Goal: Task Accomplishment & Management: Use online tool/utility

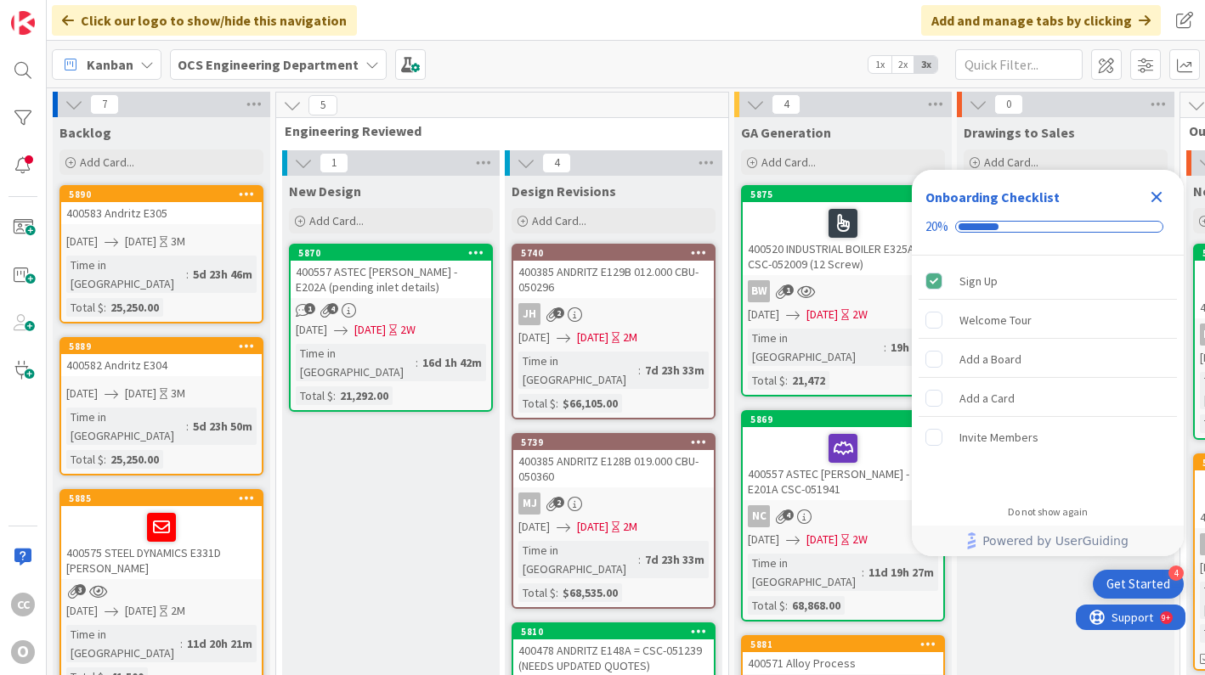
click at [1148, 195] on icon "Close Checklist" at bounding box center [1156, 197] width 20 height 20
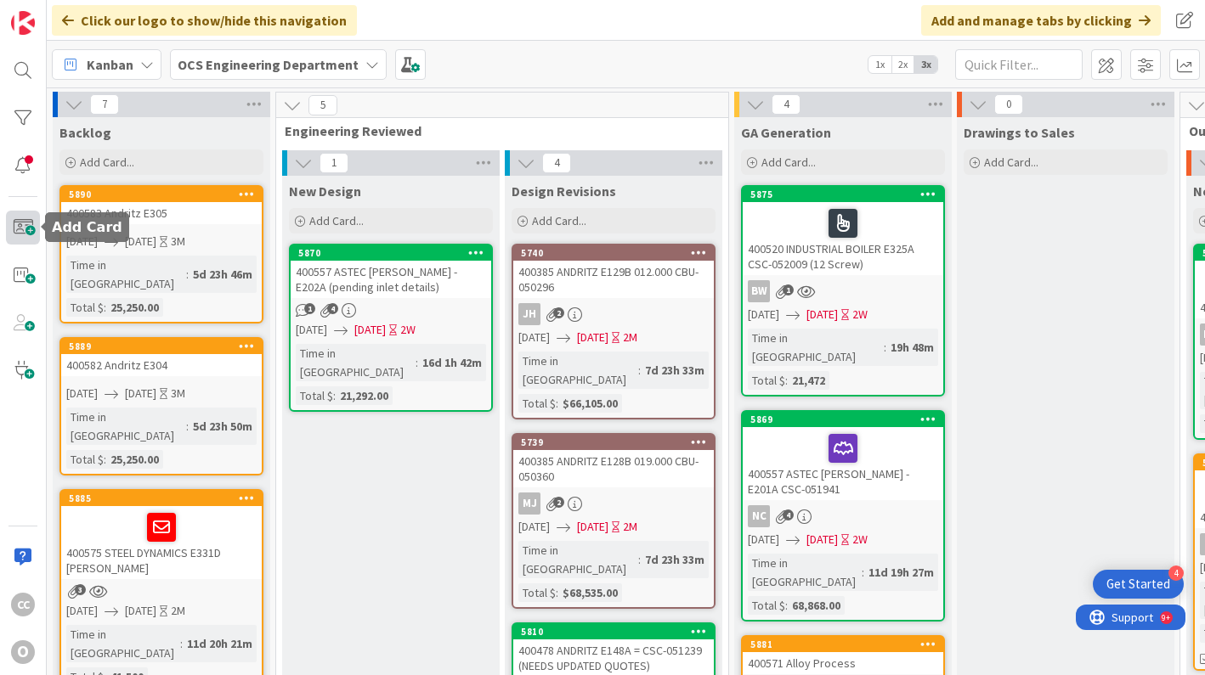
click at [16, 219] on span at bounding box center [23, 228] width 34 height 34
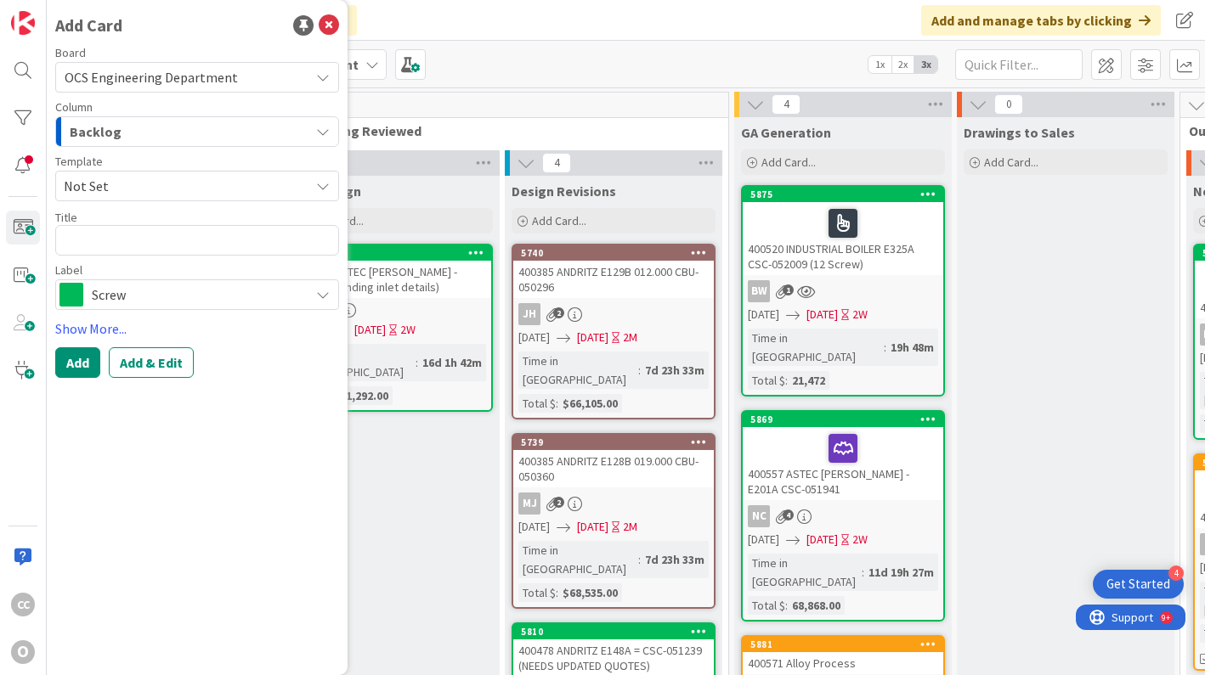
click at [136, 142] on div "Backlog" at bounding box center [187, 131] width 244 height 27
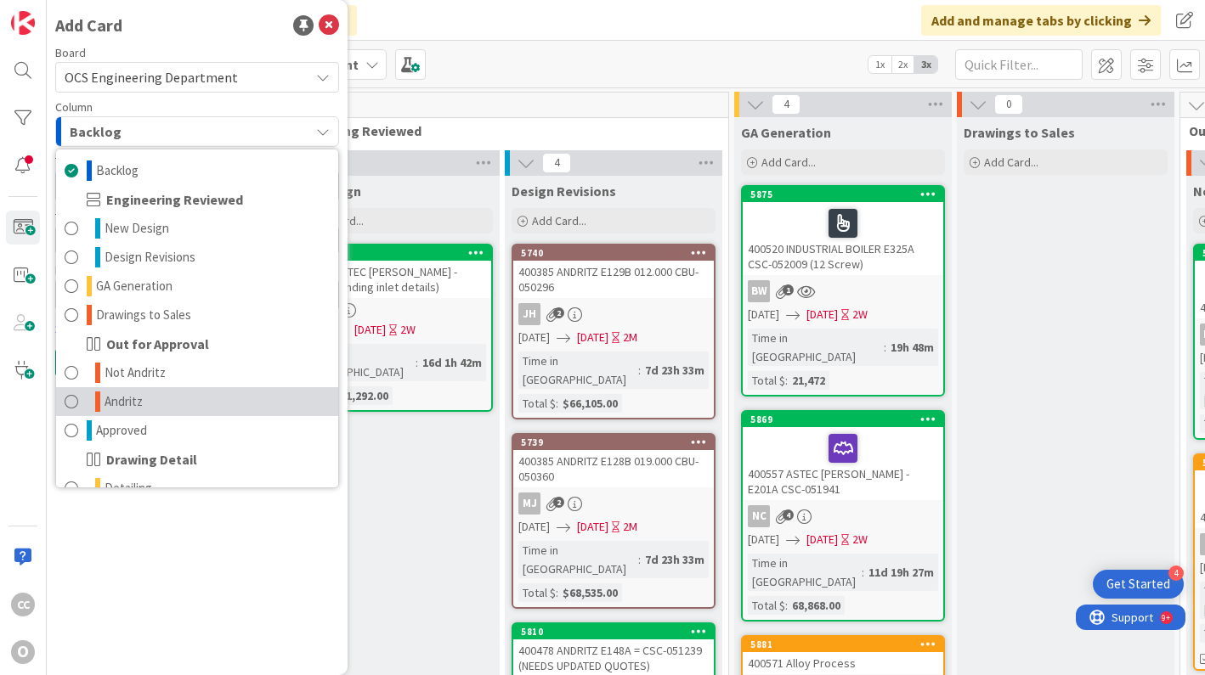
scroll to position [224, 0]
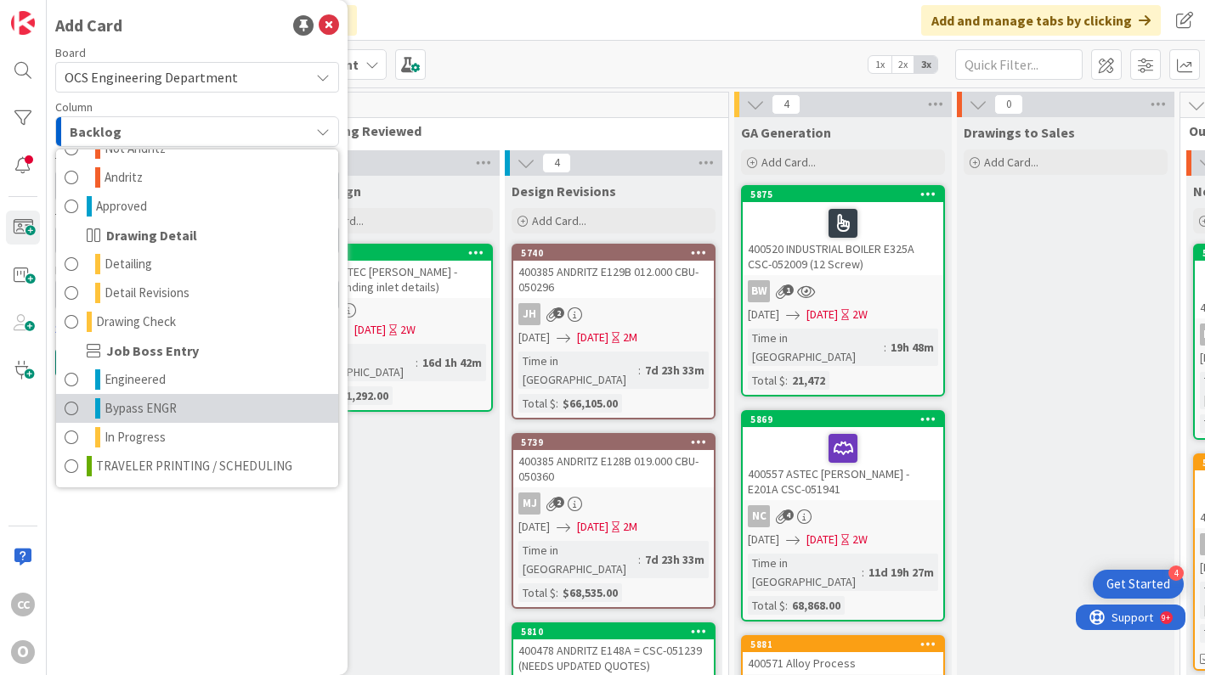
click at [152, 407] on span "Bypass ENGR" at bounding box center [141, 408] width 72 height 20
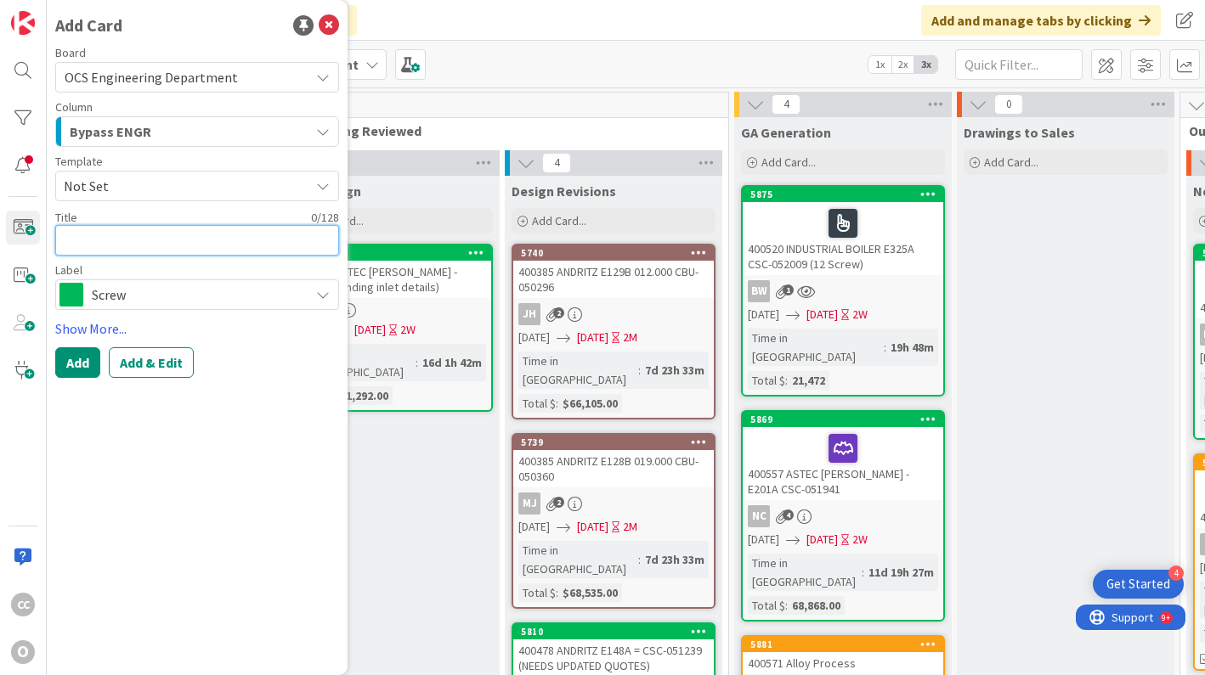
click at [122, 238] on textarea at bounding box center [197, 240] width 284 height 31
type textarea "x"
type textarea "4"
type textarea "x"
type textarea "40"
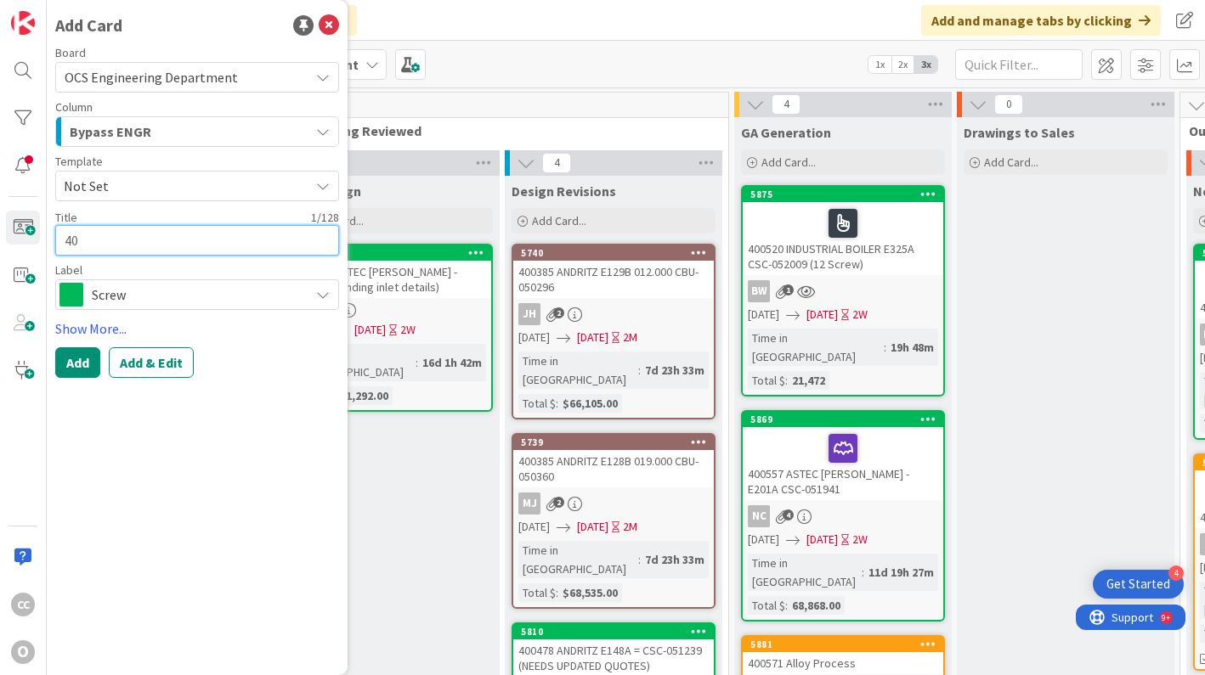
type textarea "x"
type textarea "400"
type textarea "x"
type textarea "4005"
type textarea "x"
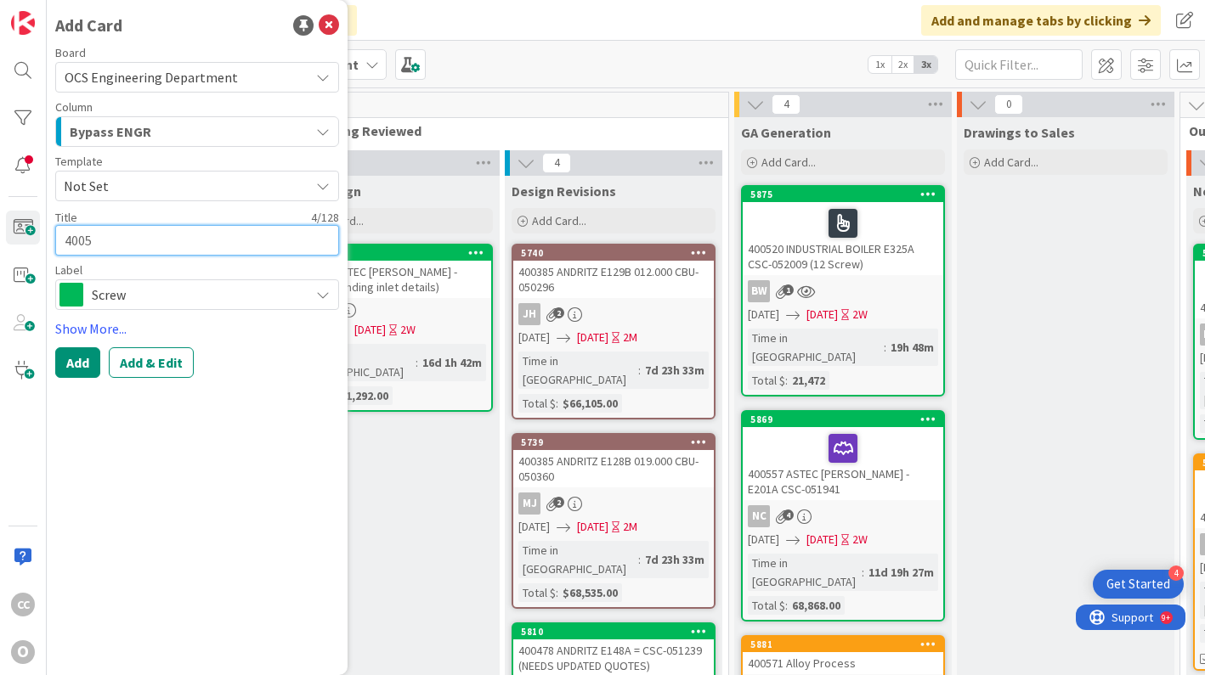
type textarea "40059"
type textarea "x"
type textarea "400599"
type textarea "x"
type textarea "400599"
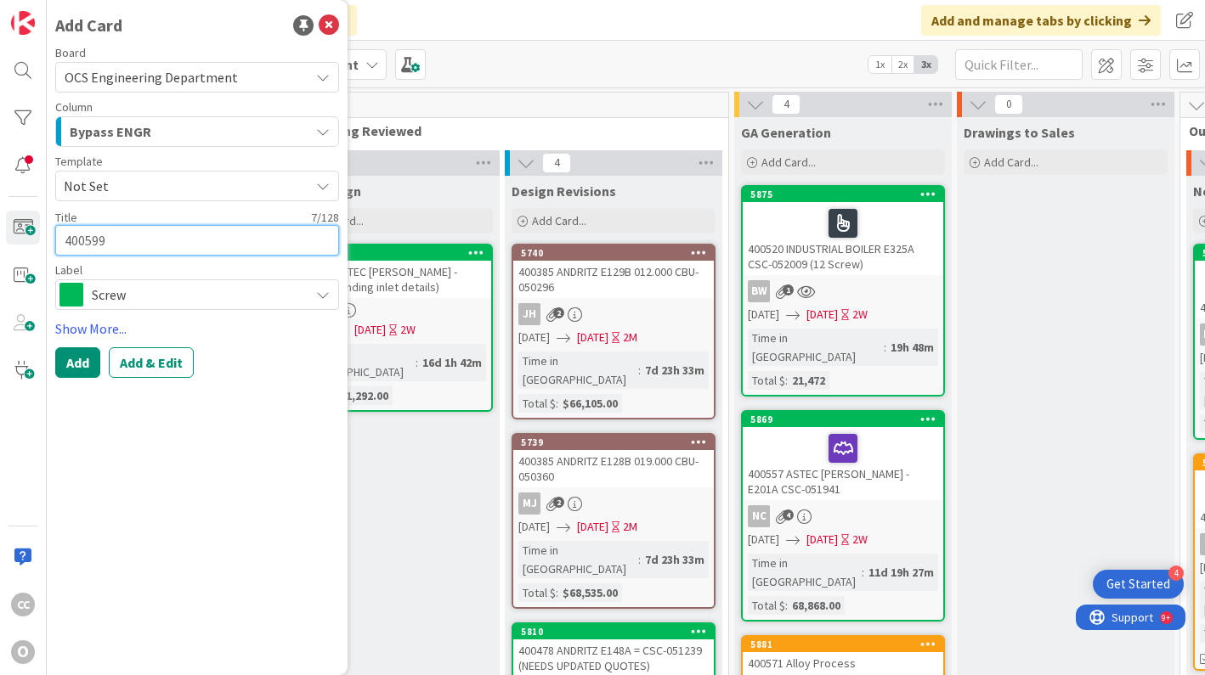
type textarea "x"
type textarea "400599 A"
type textarea "x"
type textarea "400599 AP"
type textarea "x"
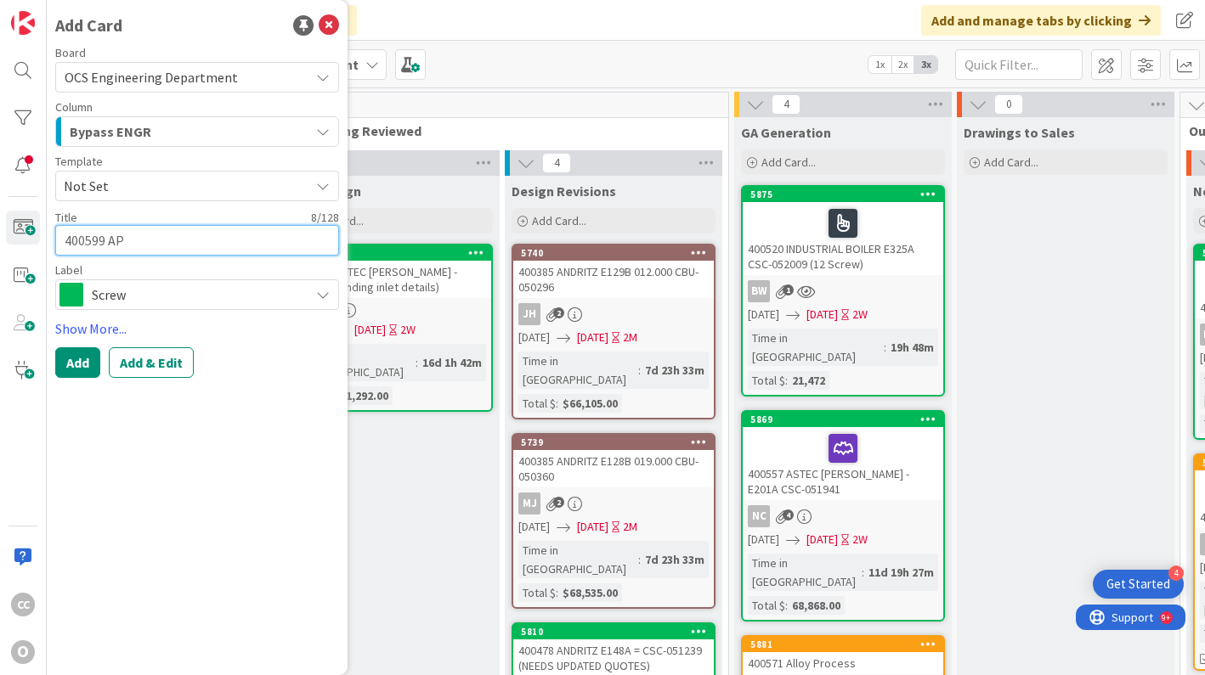
type textarea "400599 APP"
type textarea "x"
type textarea "400599 APPL"
type textarea "x"
type textarea "400599 APPLI"
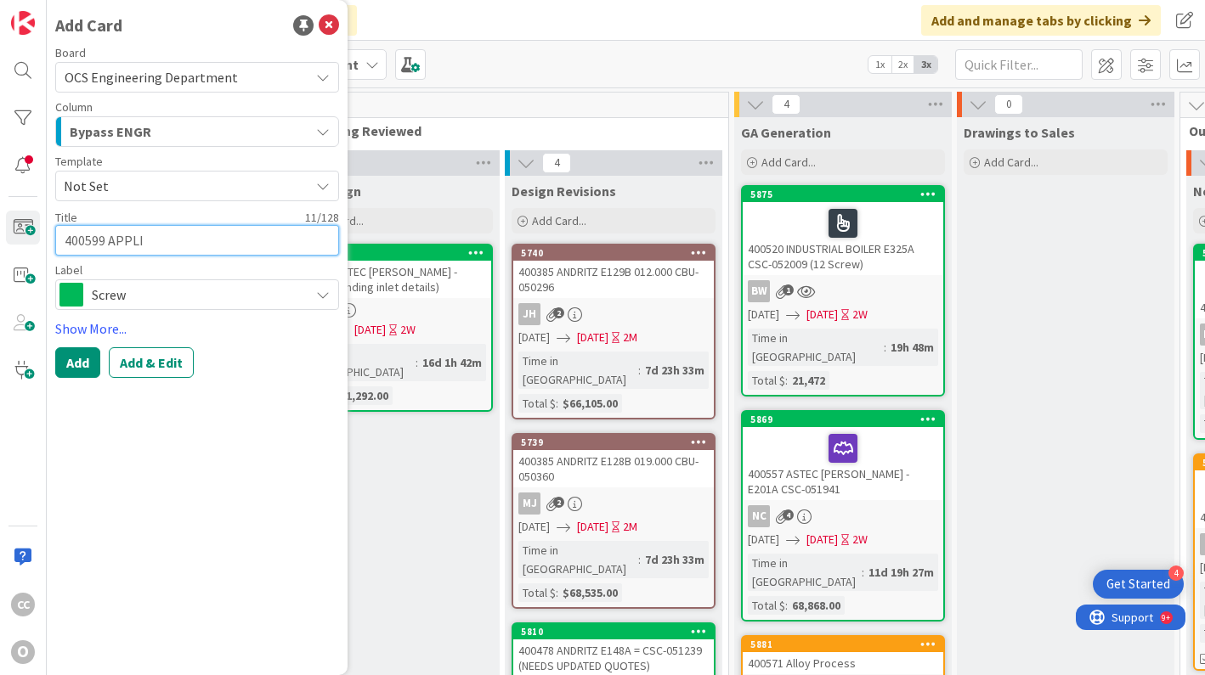
type textarea "x"
type textarea "400599 APPLIE"
type textarea "x"
type textarea "400599 APPLIED"
type textarea "x"
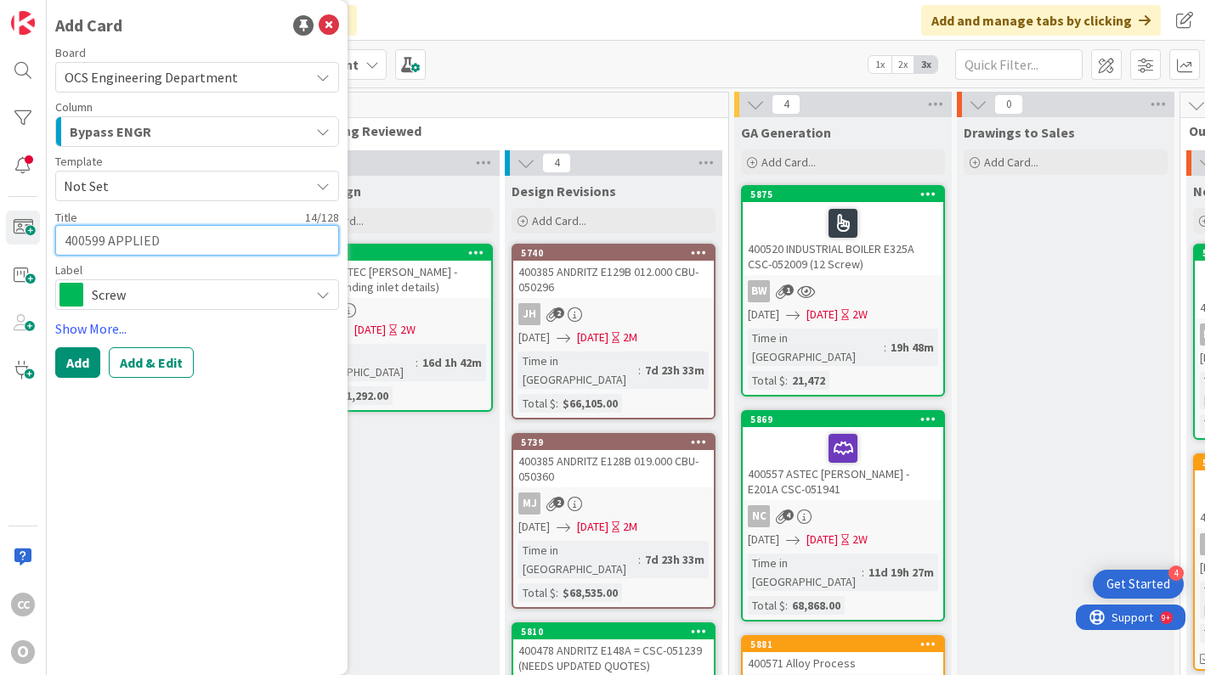
type textarea "400599 APPLIED"
type textarea "x"
type textarea "400599 APPLIED E"
type textarea "x"
type textarea "400599 APPLIED EU"
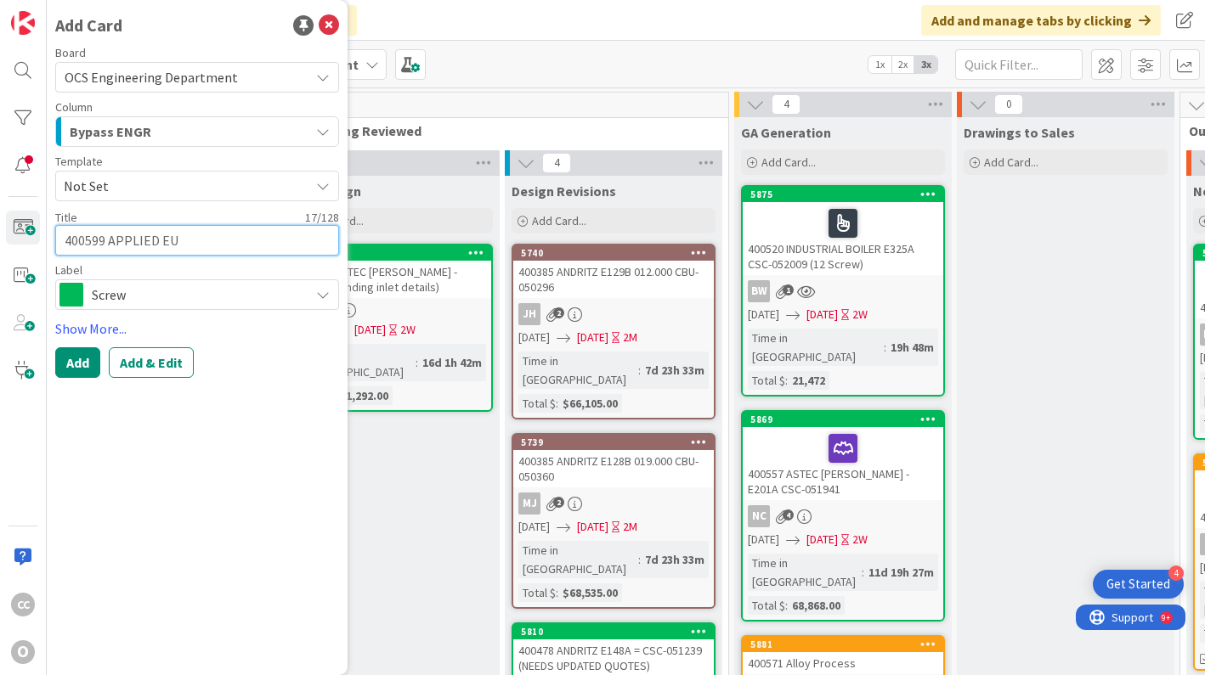
type textarea "x"
type textarea "400599 APPLIED EUG"
type textarea "x"
type textarea "400599 APPLIED EUGE"
type textarea "x"
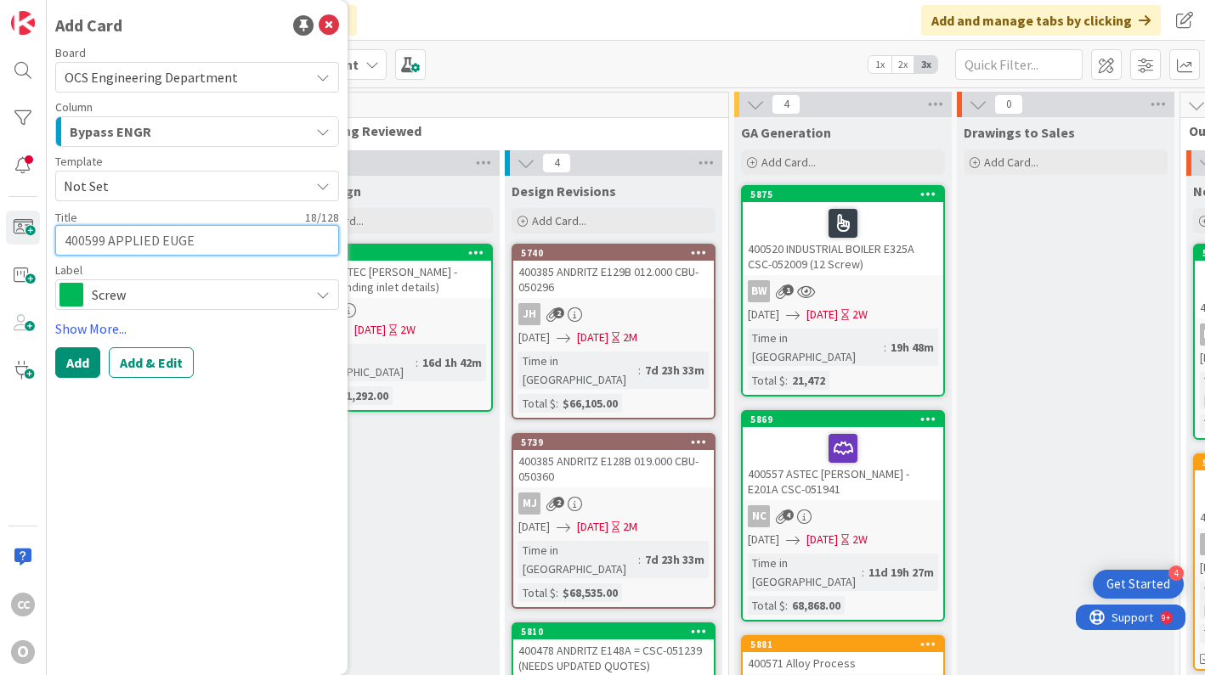
type textarea "400599 APPLIED EUGEN"
type textarea "x"
type textarea "400599 APPLIED [PERSON_NAME]"
type textarea "x"
type textarea "400599 APPLIED [PERSON_NAME]"
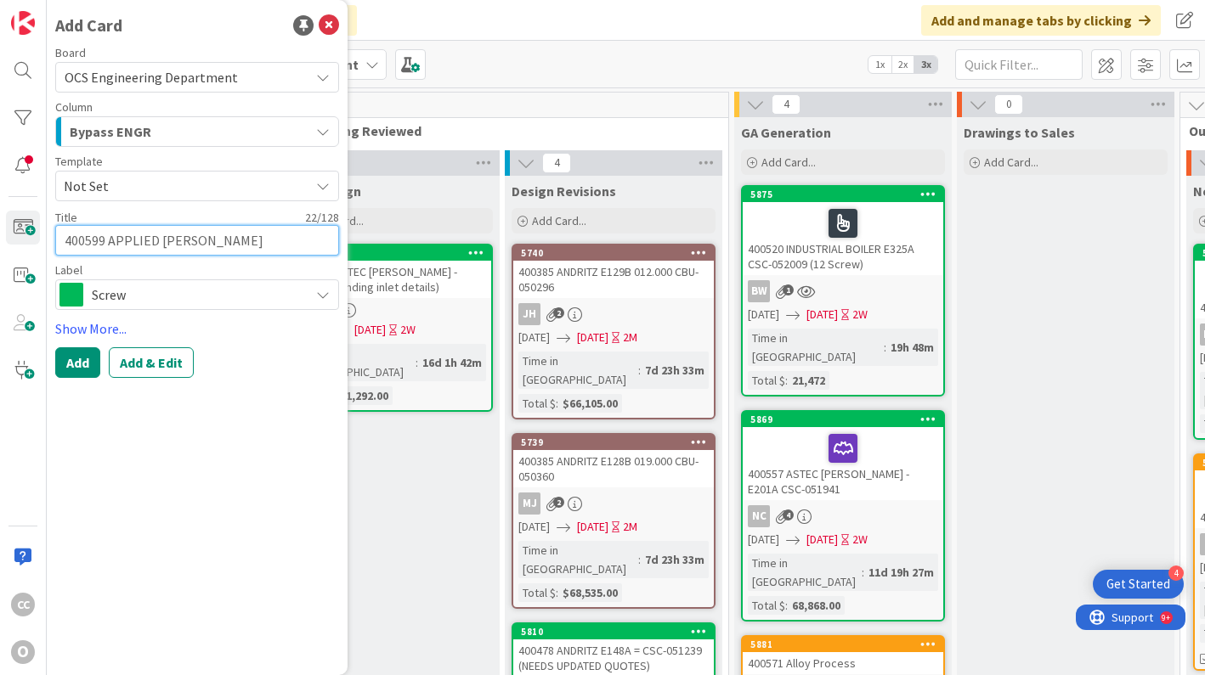
type textarea "x"
type textarea "400599 APPLIED [PERSON_NAME] ("
type textarea "x"
type textarea "400599 APPLIED [PERSON_NAME] (F"
type textarea "x"
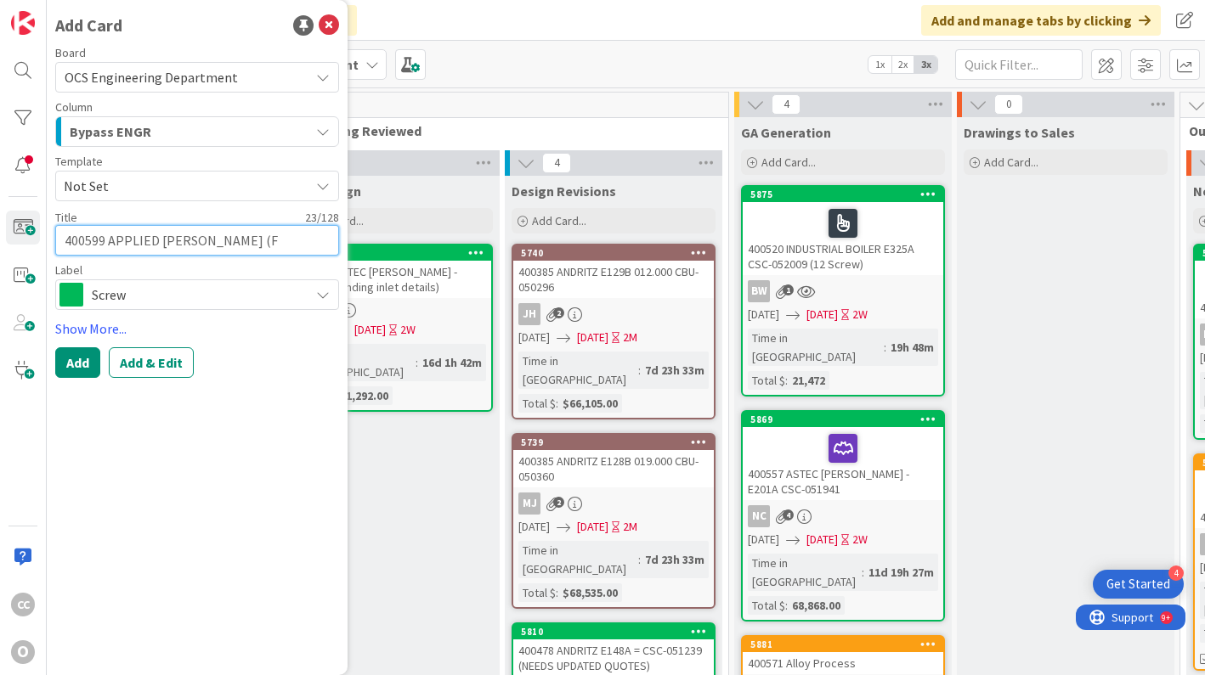
type textarea "400599 APPLIED [PERSON_NAME] (FI"
type textarea "x"
type textarea "400599 APPLIED [PERSON_NAME] (FIN"
type textarea "x"
type textarea "400599 APPLIED [PERSON_NAME] ([PERSON_NAME]"
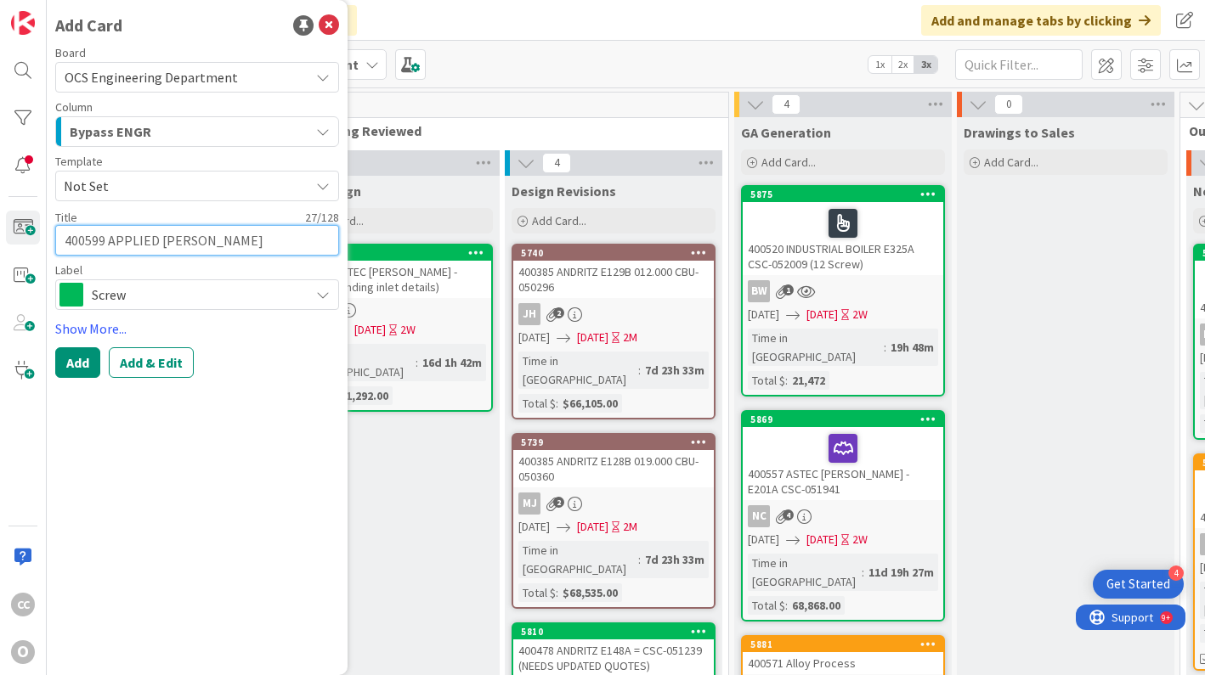
type textarea "x"
type textarea "400599 APPLIED [PERSON_NAME] ([PERSON_NAME]"
type textarea "x"
type textarea "400599 APPLIED [PERSON_NAME] ([PERSON_NAME]"
type textarea "x"
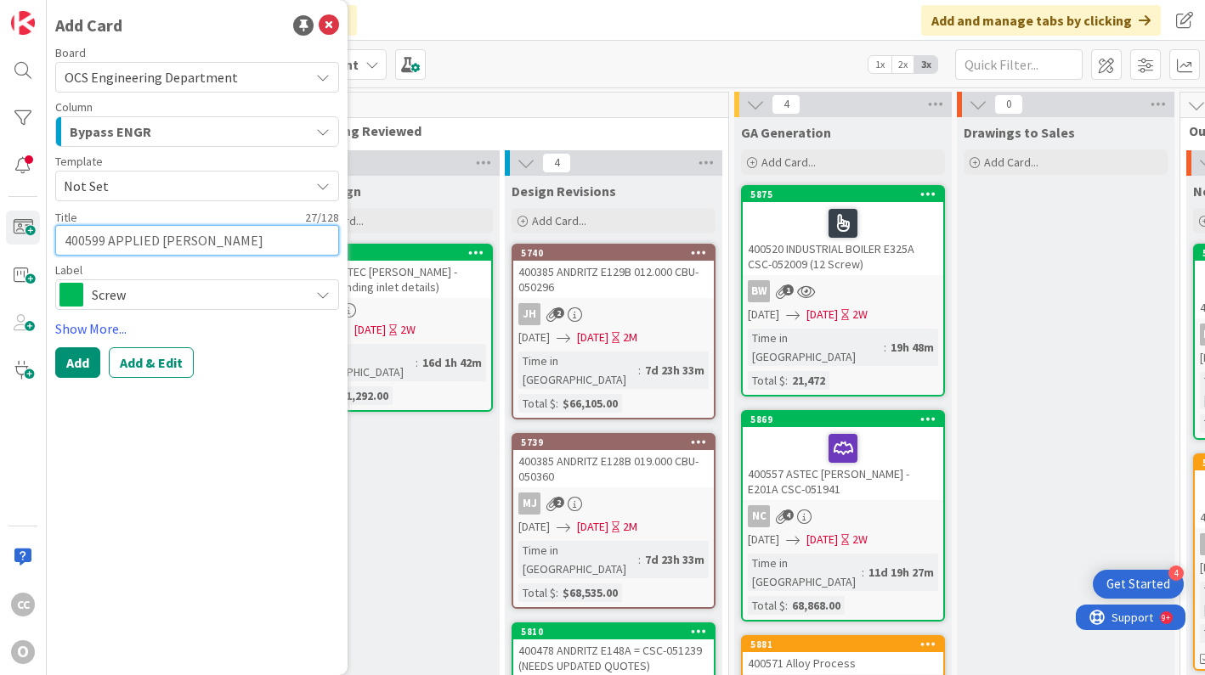
type textarea "400599 APPLIED [PERSON_NAME] ([PERSON_NAME] SC"
type textarea "x"
type textarea "400599 APPLIED [PERSON_NAME] ([PERSON_NAME]"
type textarea "x"
type textarea "400599 APPLIED [PERSON_NAME] ([PERSON_NAME]"
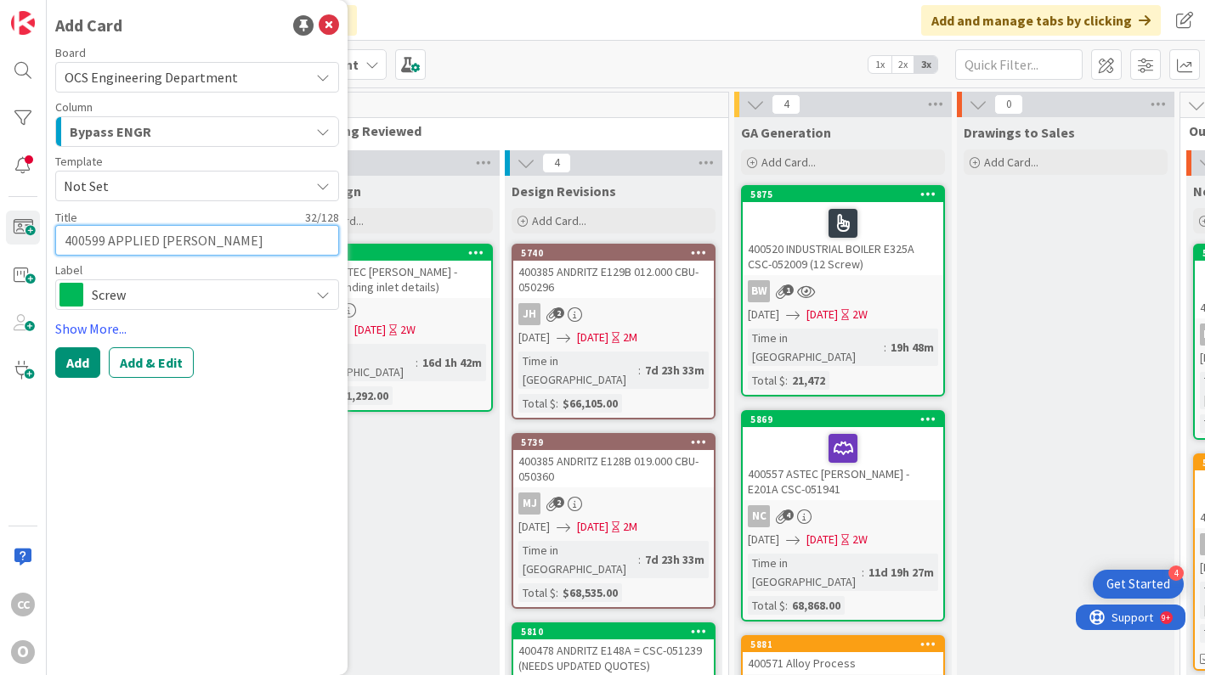
type textarea "x"
type textarea "400599 APPLIED [PERSON_NAME] ([PERSON_NAME]"
type textarea "x"
type textarea "400599 APPLIED [PERSON_NAME] ([PERSON_NAME]"
type textarea "x"
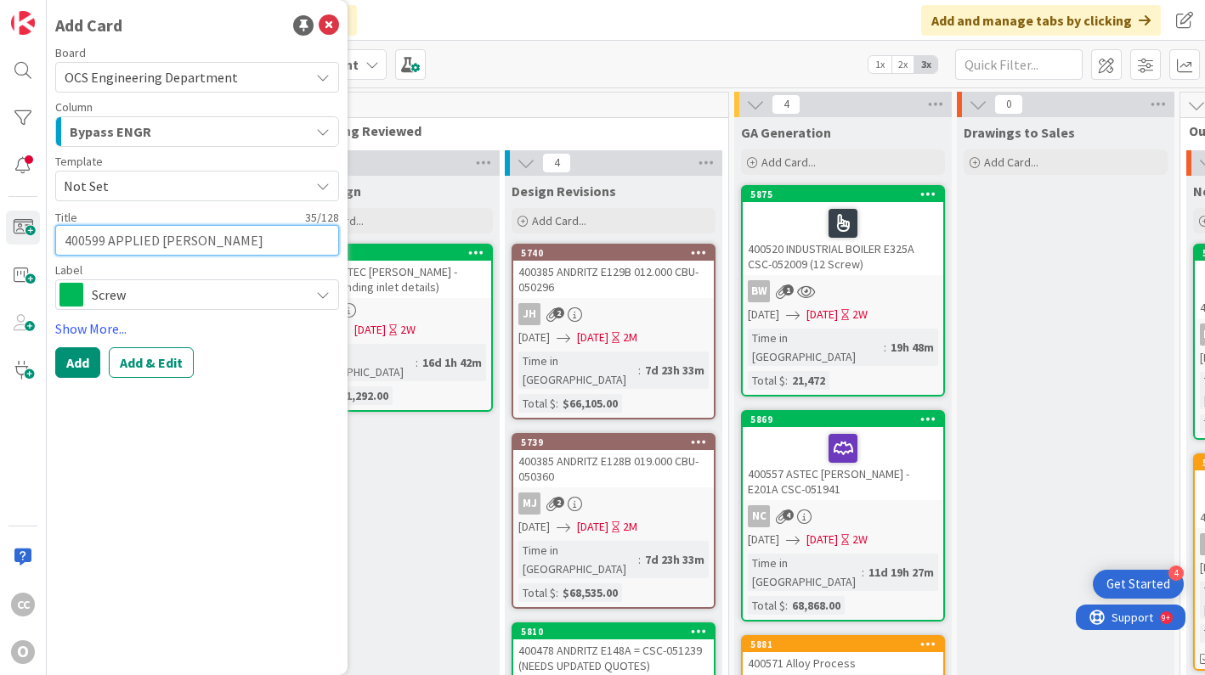
type textarea "400599 APPLIED [PERSON_NAME] ([PERSON_NAME])"
click at [227, 308] on div "Screw" at bounding box center [197, 295] width 284 height 31
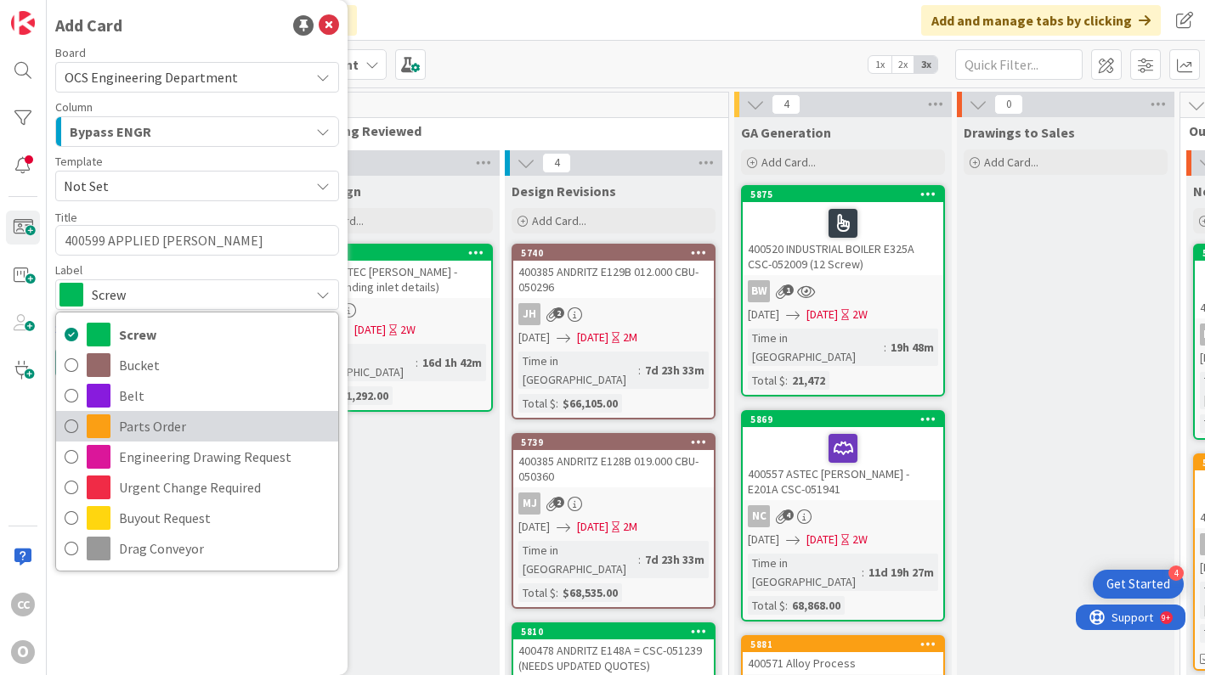
click at [181, 416] on span "Parts Order" at bounding box center [224, 426] width 211 height 25
type textarea "x"
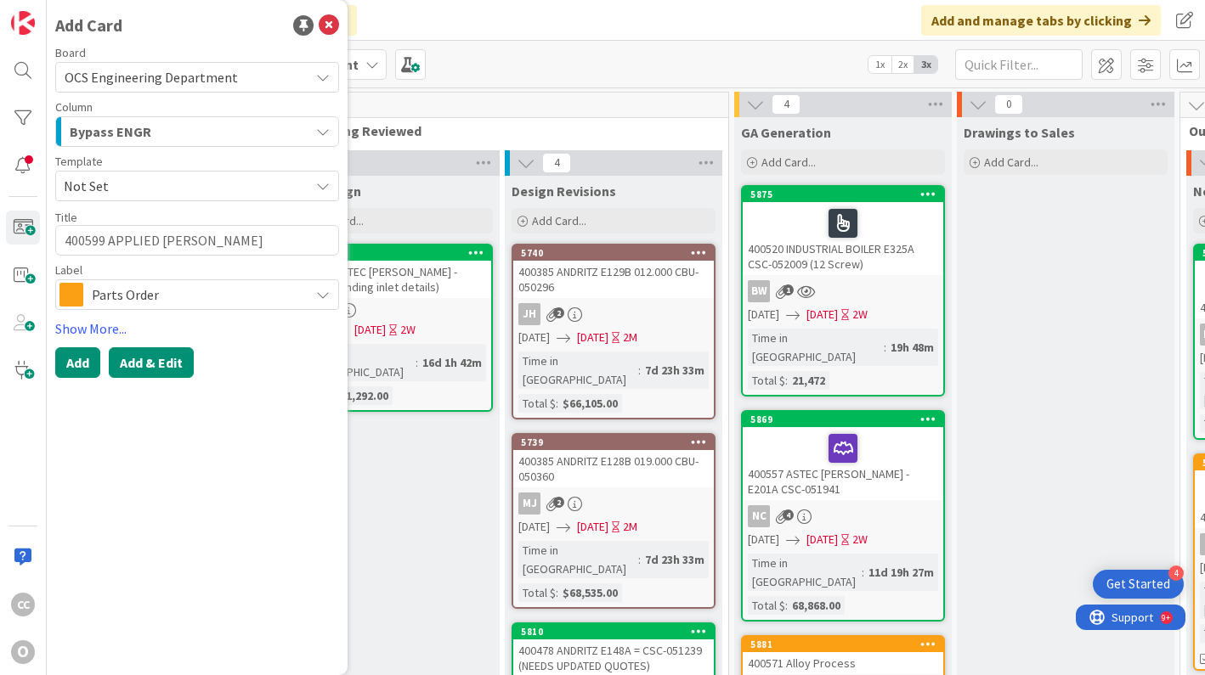
click at [174, 361] on button "Add & Edit" at bounding box center [151, 363] width 85 height 31
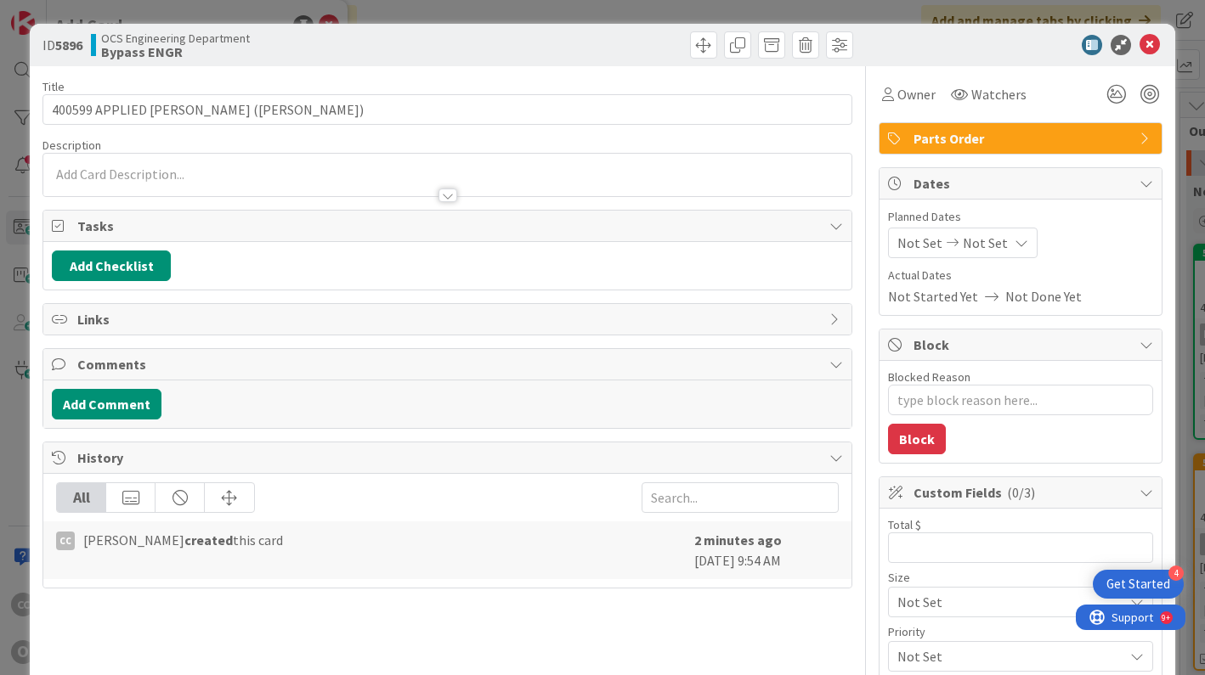
type textarea "x"
click at [908, 257] on div "Not Set Not Set" at bounding box center [963, 243] width 150 height 31
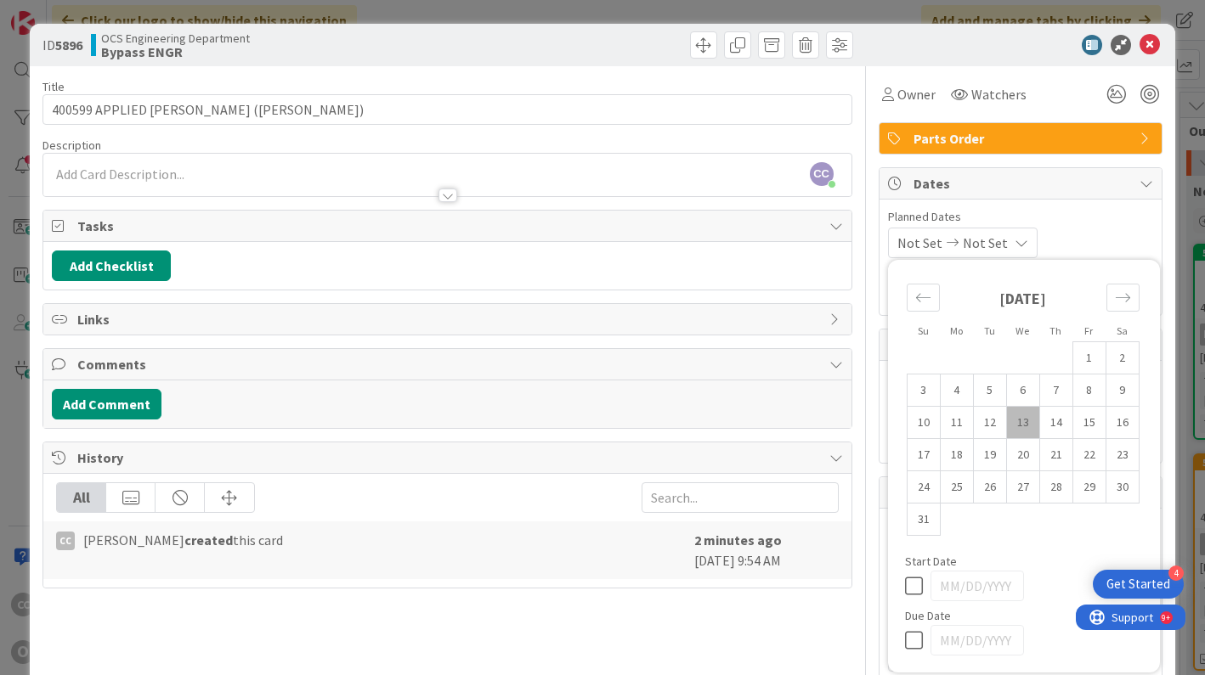
click at [1015, 431] on td "13" at bounding box center [1022, 423] width 33 height 32
type input "[DATE]"
type textarea "x"
click at [1116, 304] on icon "Move forward to switch to the next month." at bounding box center [1123, 298] width 16 height 16
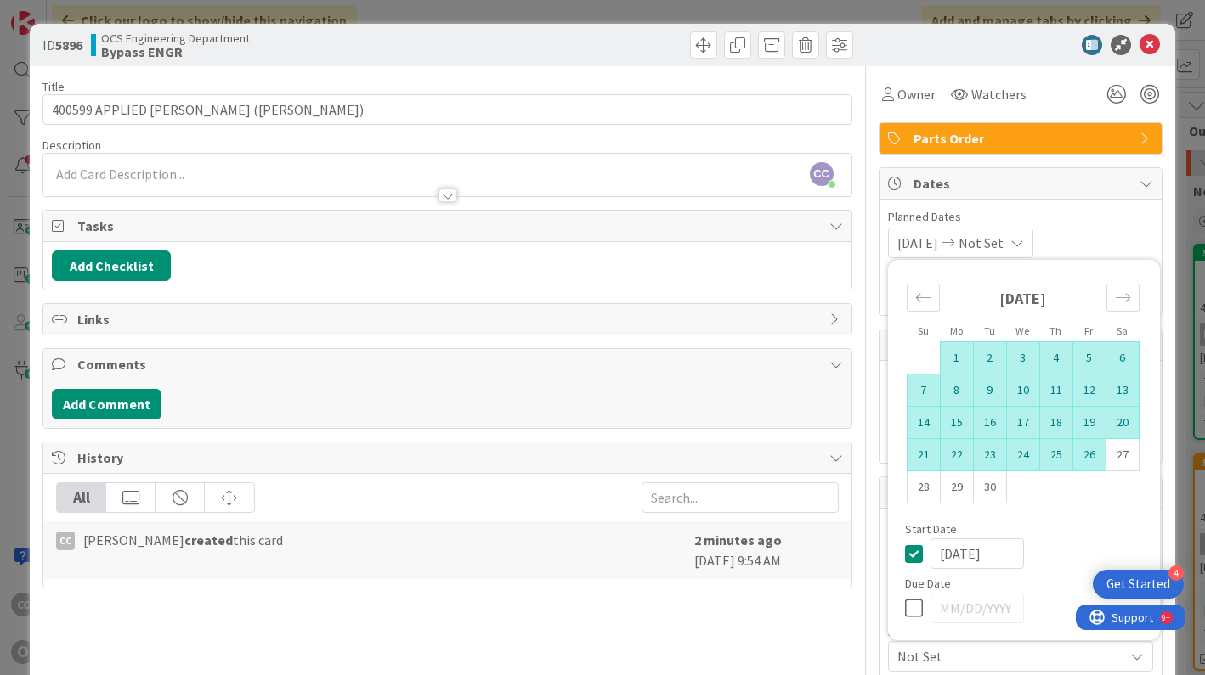
click at [1079, 452] on td "26" at bounding box center [1088, 455] width 33 height 32
type input "09/26/2025"
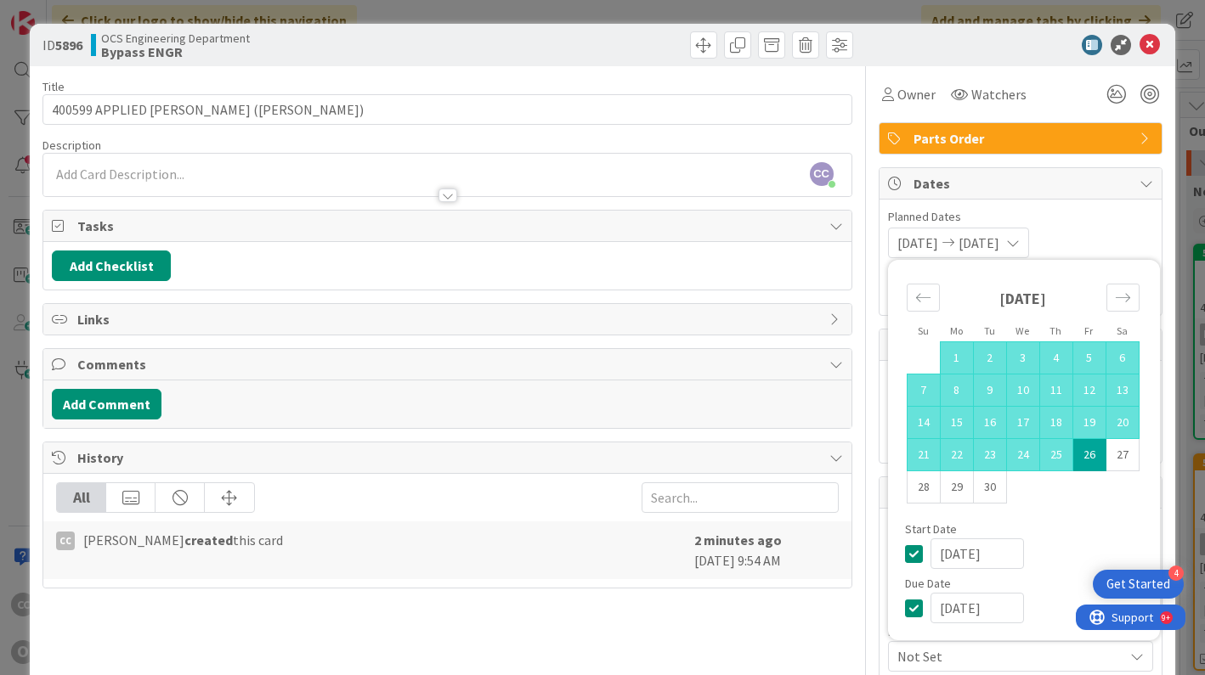
type textarea "x"
click at [1088, 228] on div "08/13/2025 09/26/2025 Su Mo Tu We Th Fr Sa August 2025 1 2 3 4 5 6 7 8 9 10 11 …" at bounding box center [1020, 243] width 265 height 31
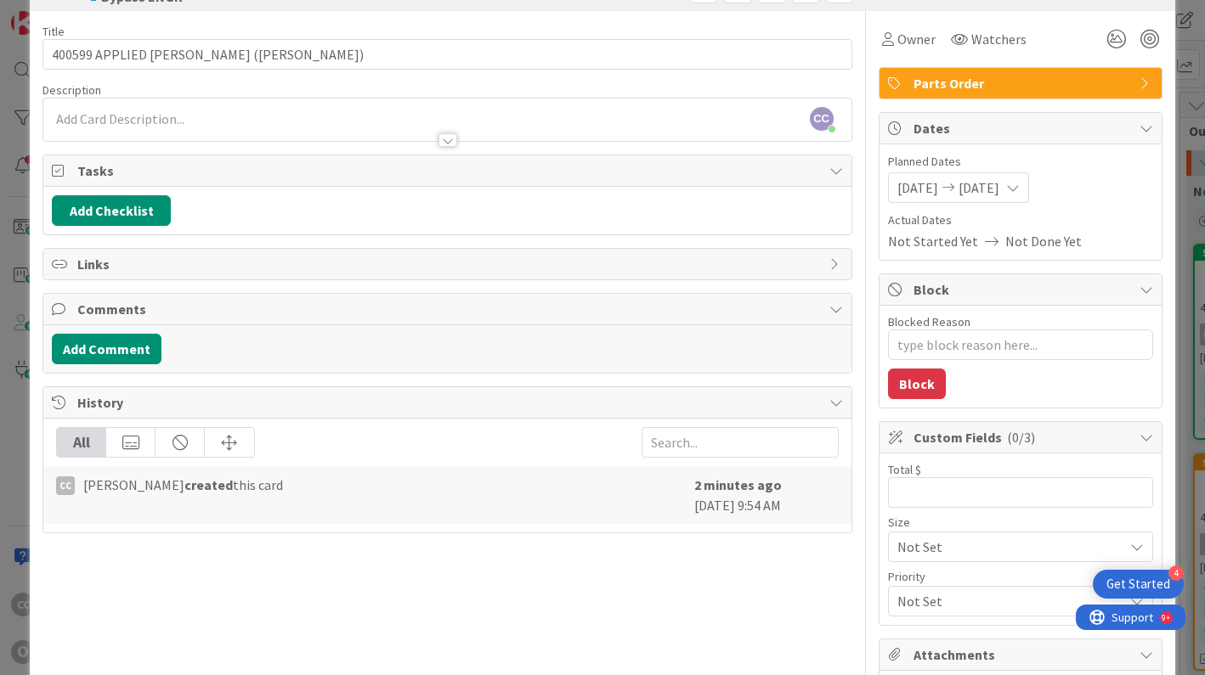
scroll to position [85, 0]
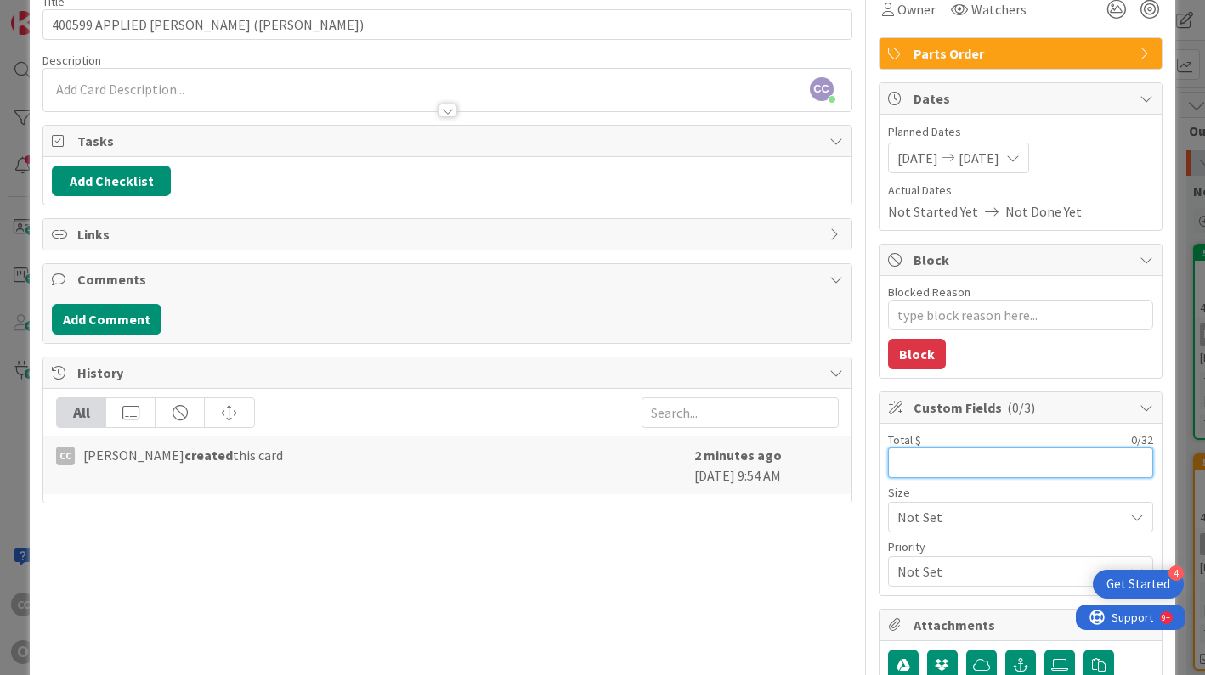
click at [901, 466] on input "text" at bounding box center [1020, 463] width 265 height 31
type input "10,245"
type textarea "x"
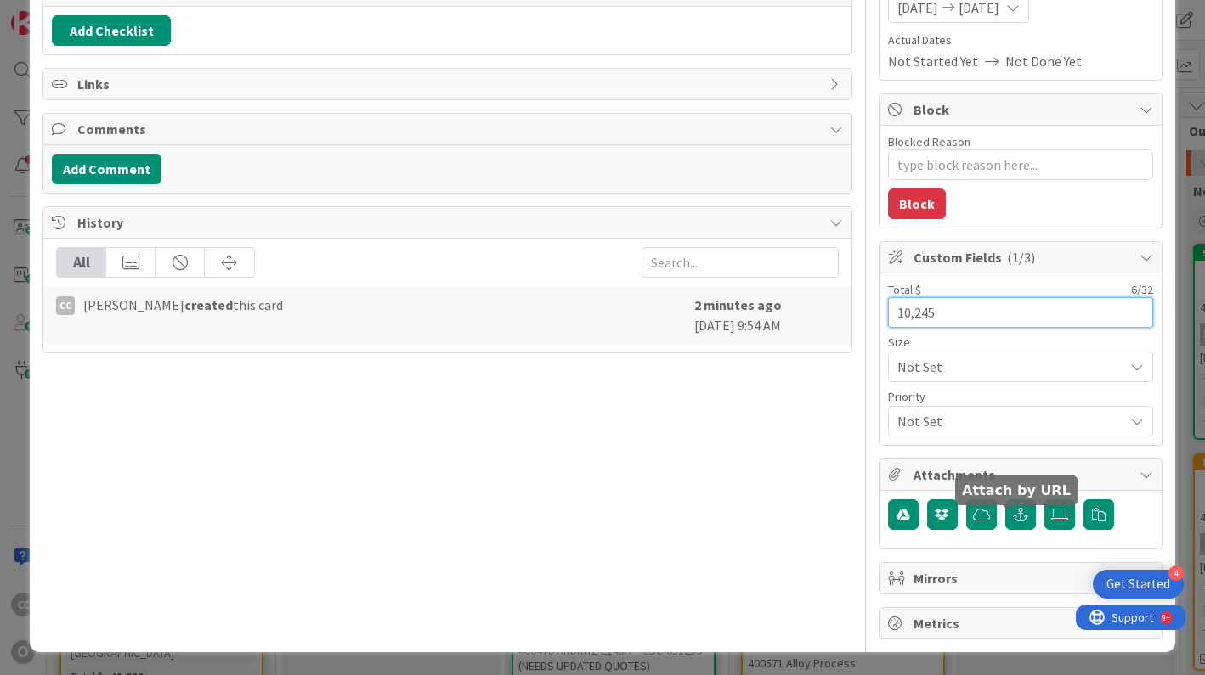
scroll to position [236, 0]
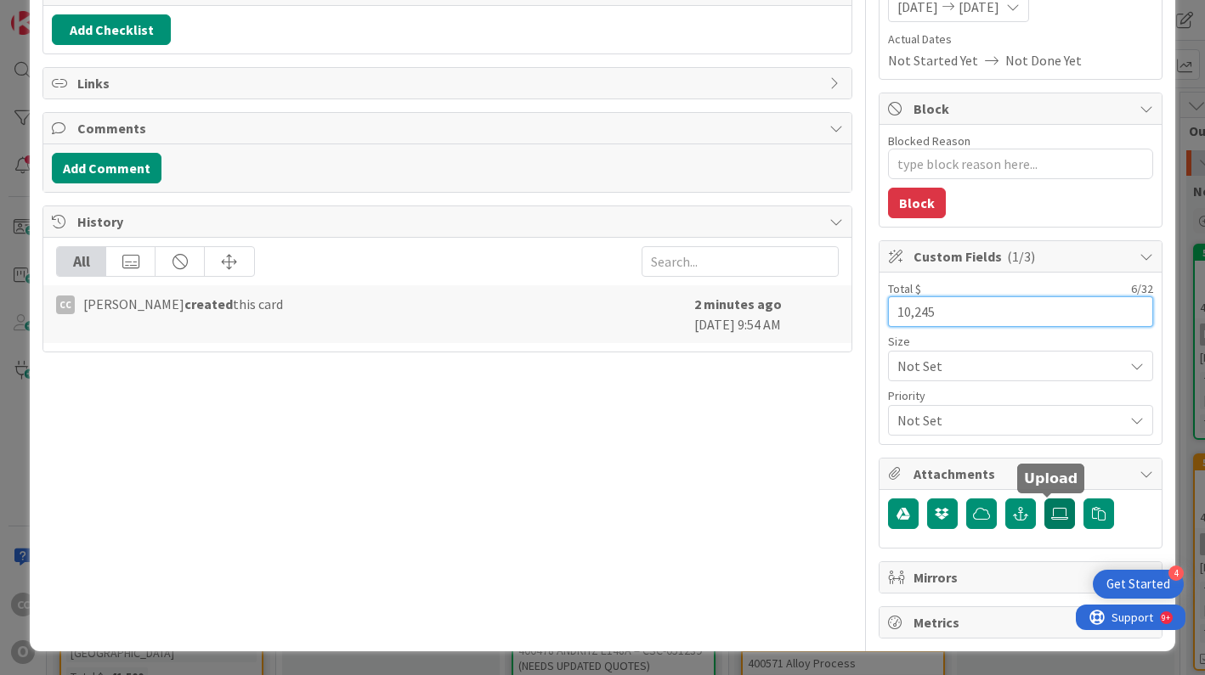
type input "10,245"
click at [1051, 519] on icon at bounding box center [1059, 514] width 17 height 14
click at [1044, 499] on input "file" at bounding box center [1044, 499] width 0 height 0
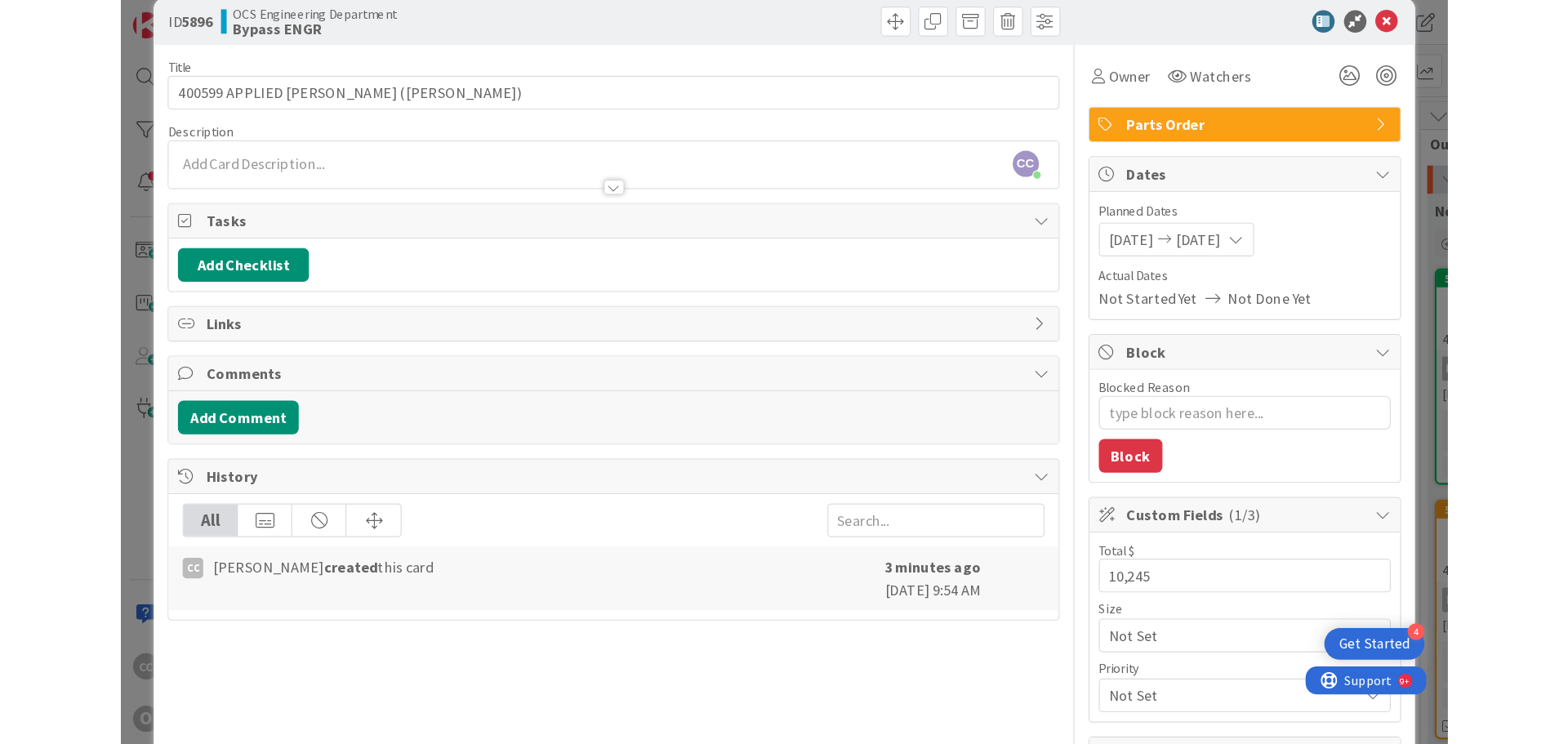
scroll to position [0, 0]
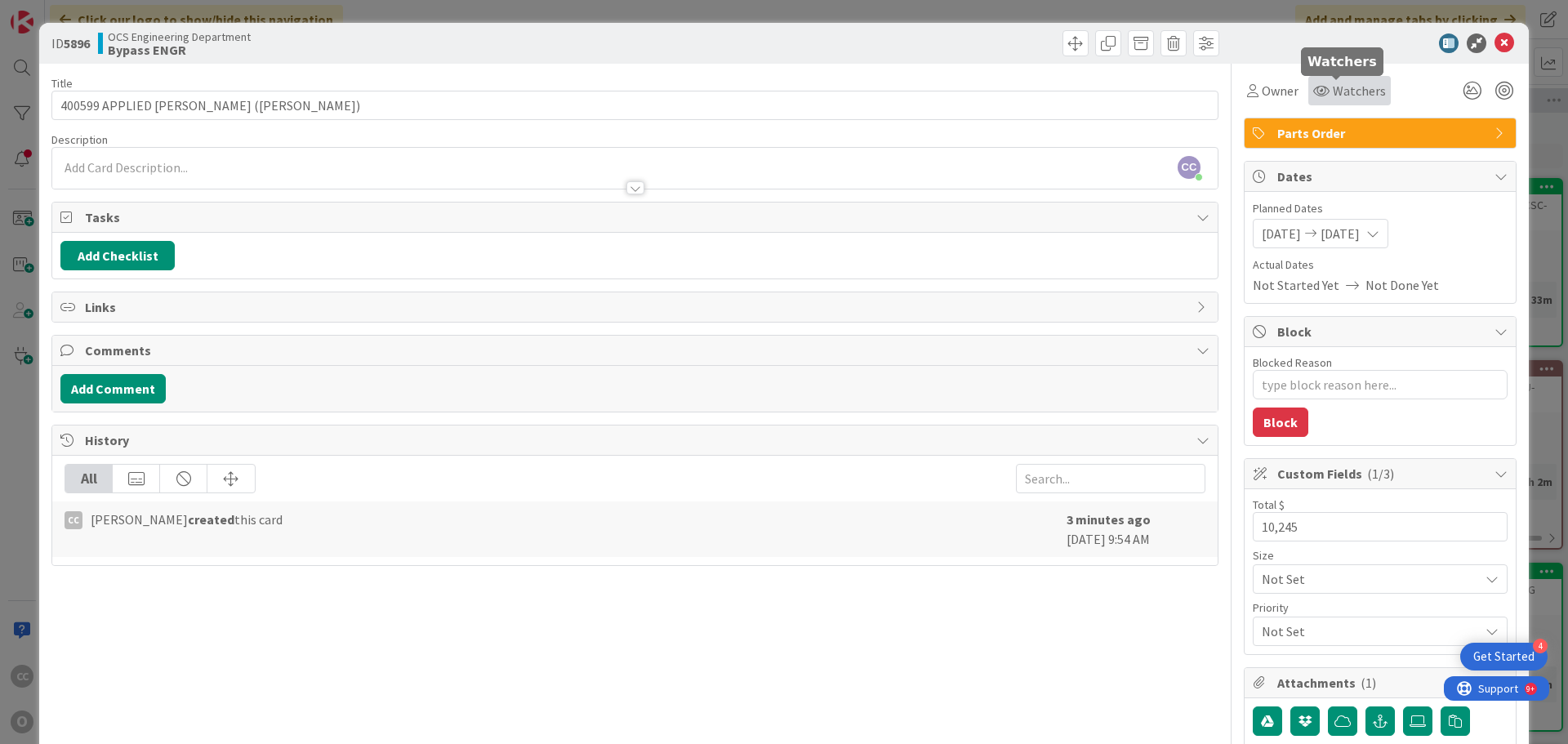
click at [1157, 89] on span "Watchers" at bounding box center [1359, 90] width 53 height 19
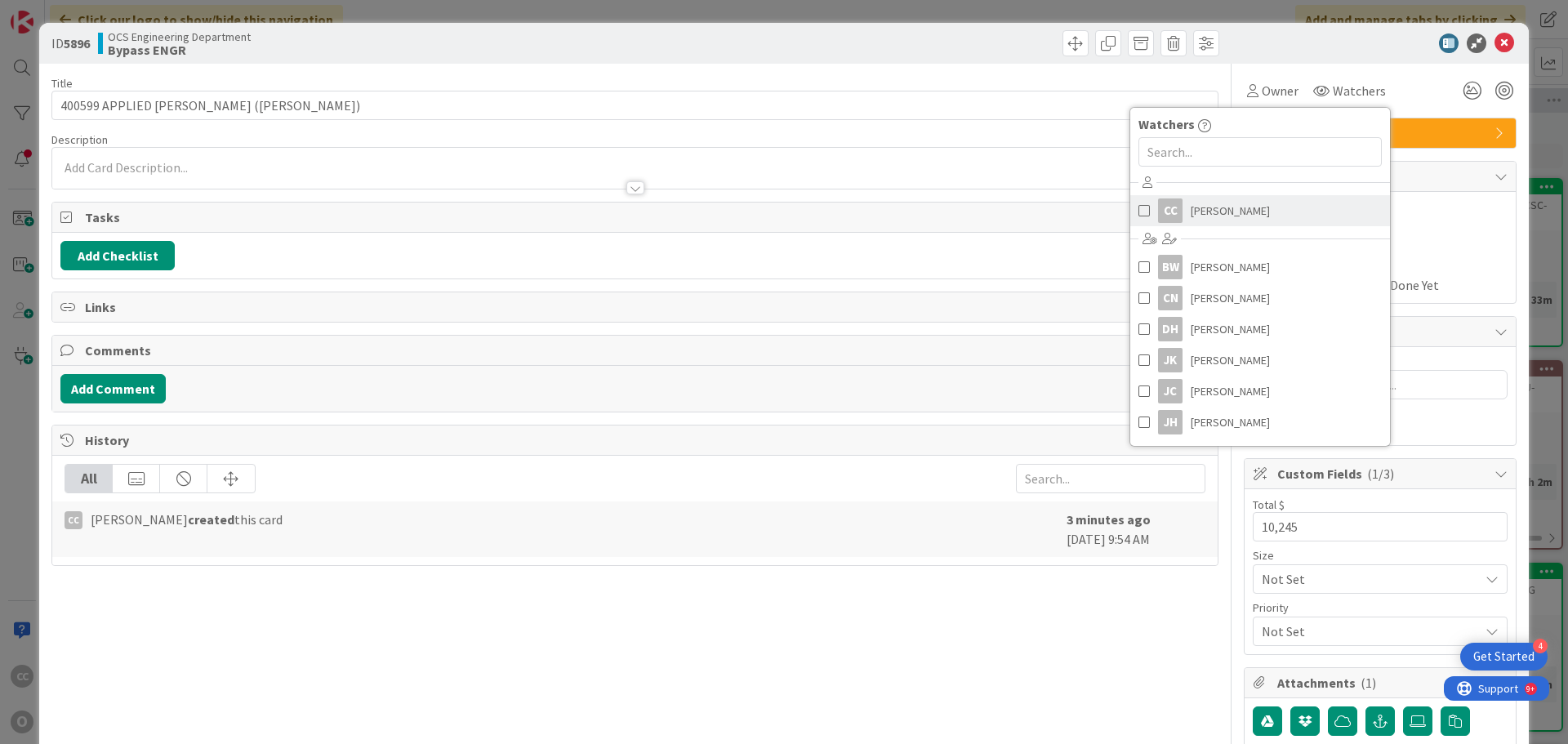
click at [1157, 204] on span "Cameron Chambers" at bounding box center [1231, 210] width 79 height 24
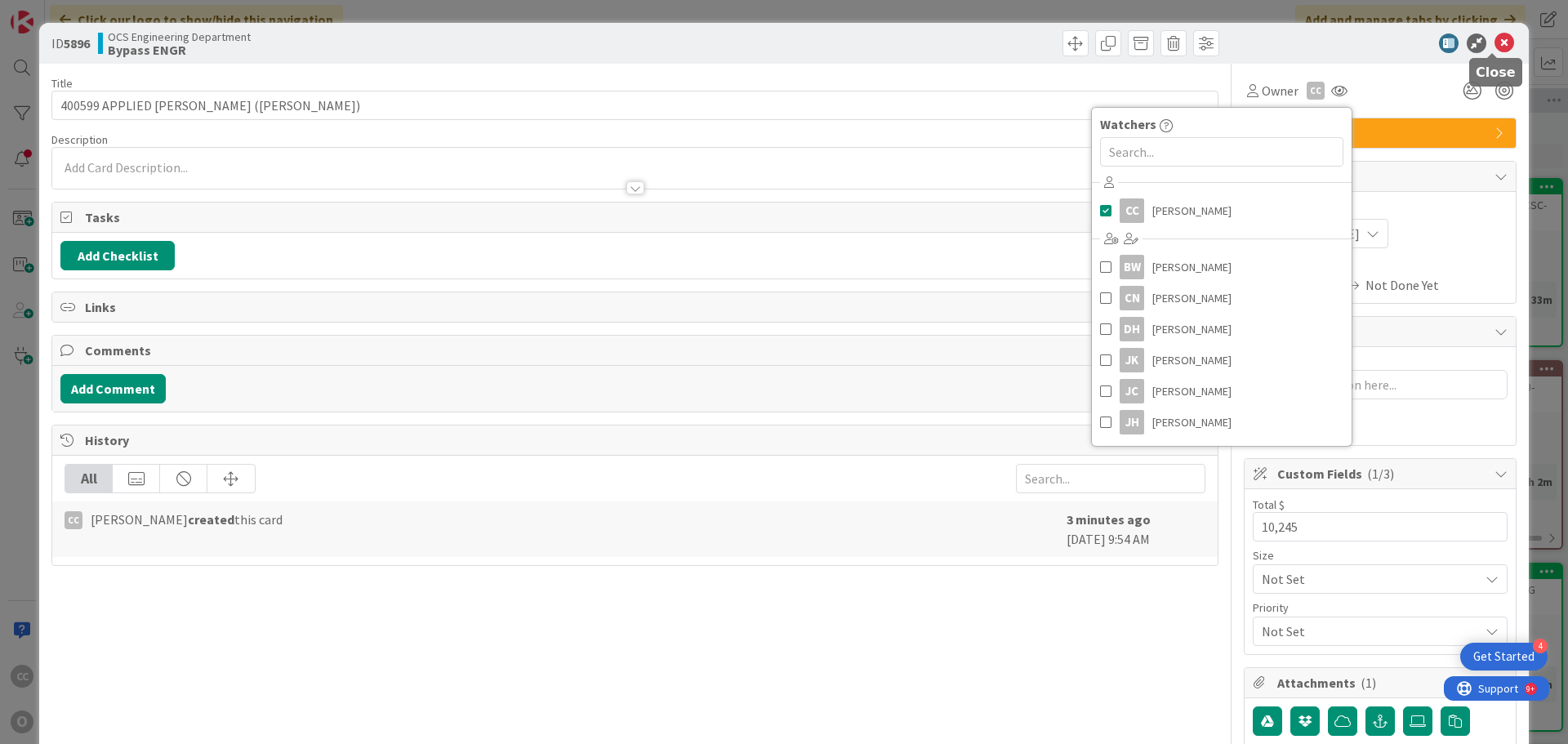
click at [1157, 44] on icon at bounding box center [1505, 43] width 19 height 19
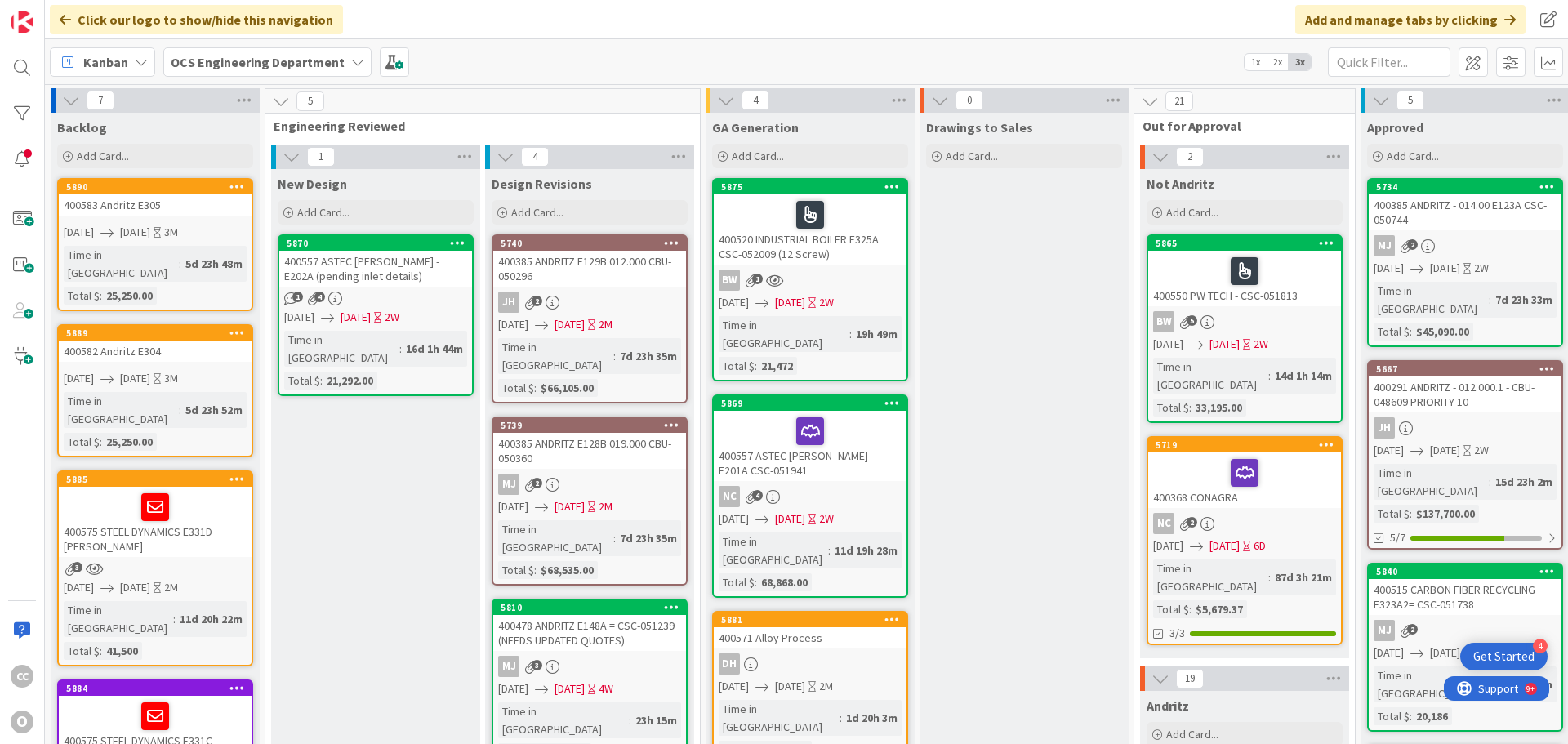
click at [101, 433] on span ":" at bounding box center [101, 441] width 3 height 18
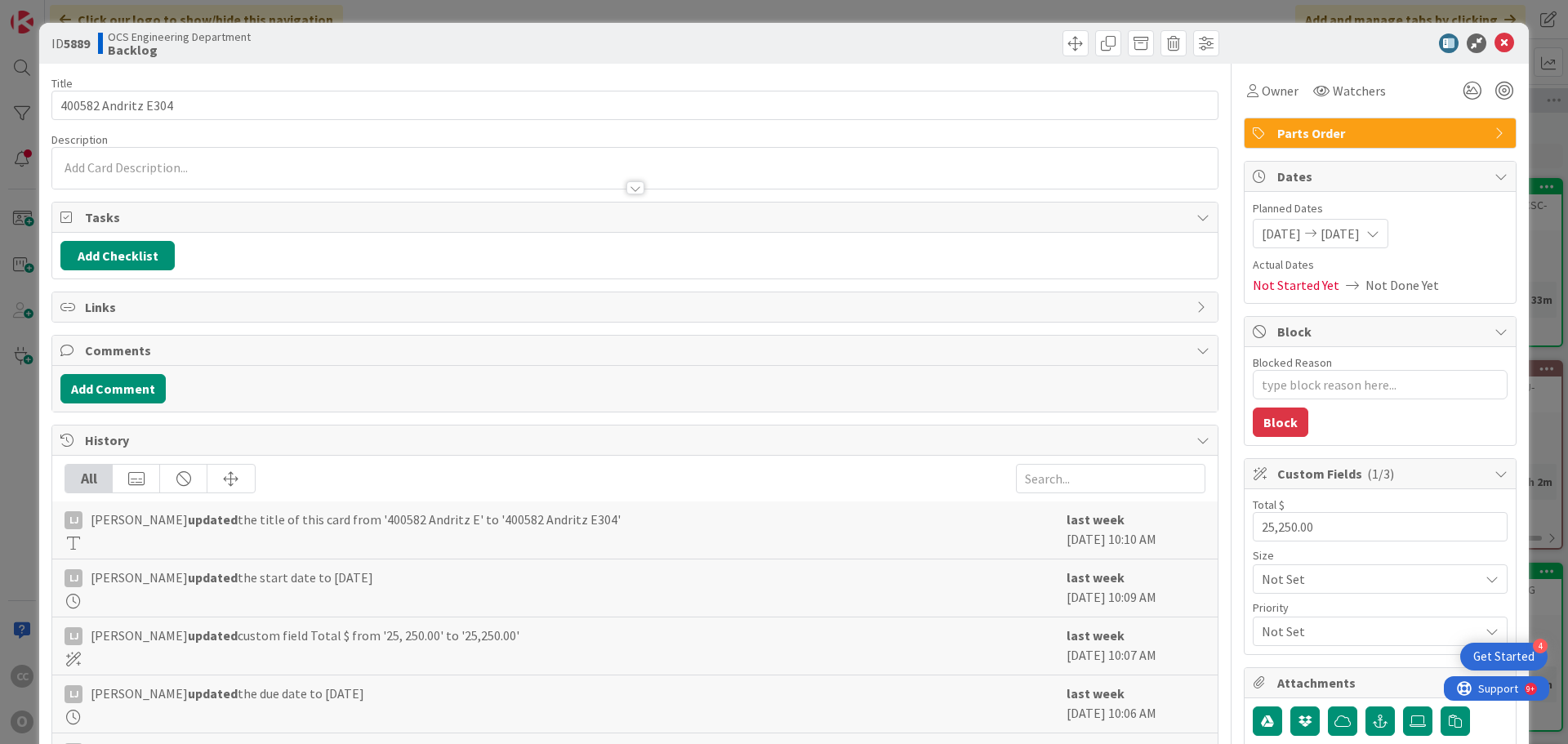
click at [1157, 47] on icon at bounding box center [1505, 43] width 19 height 19
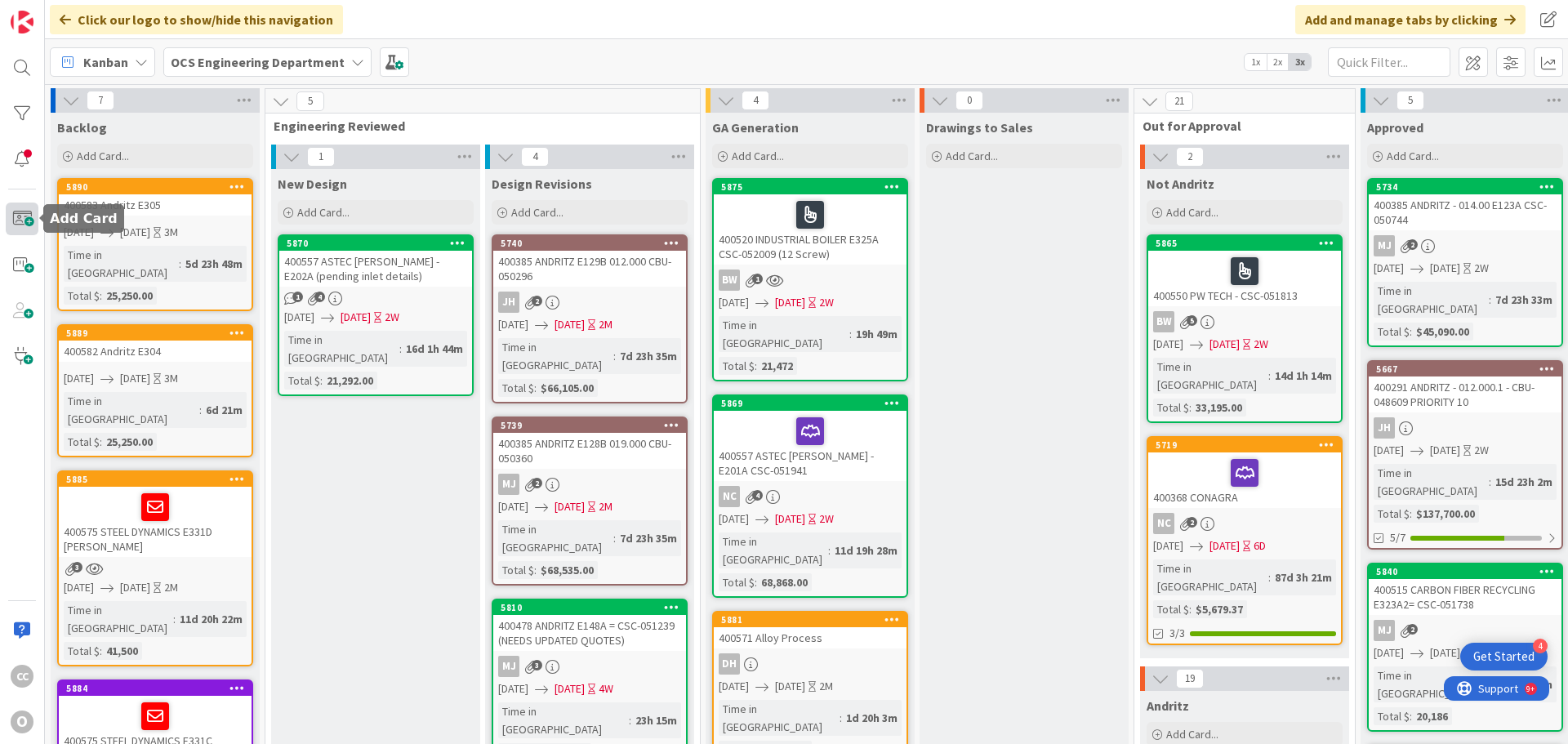
click at [25, 228] on span at bounding box center [22, 219] width 33 height 33
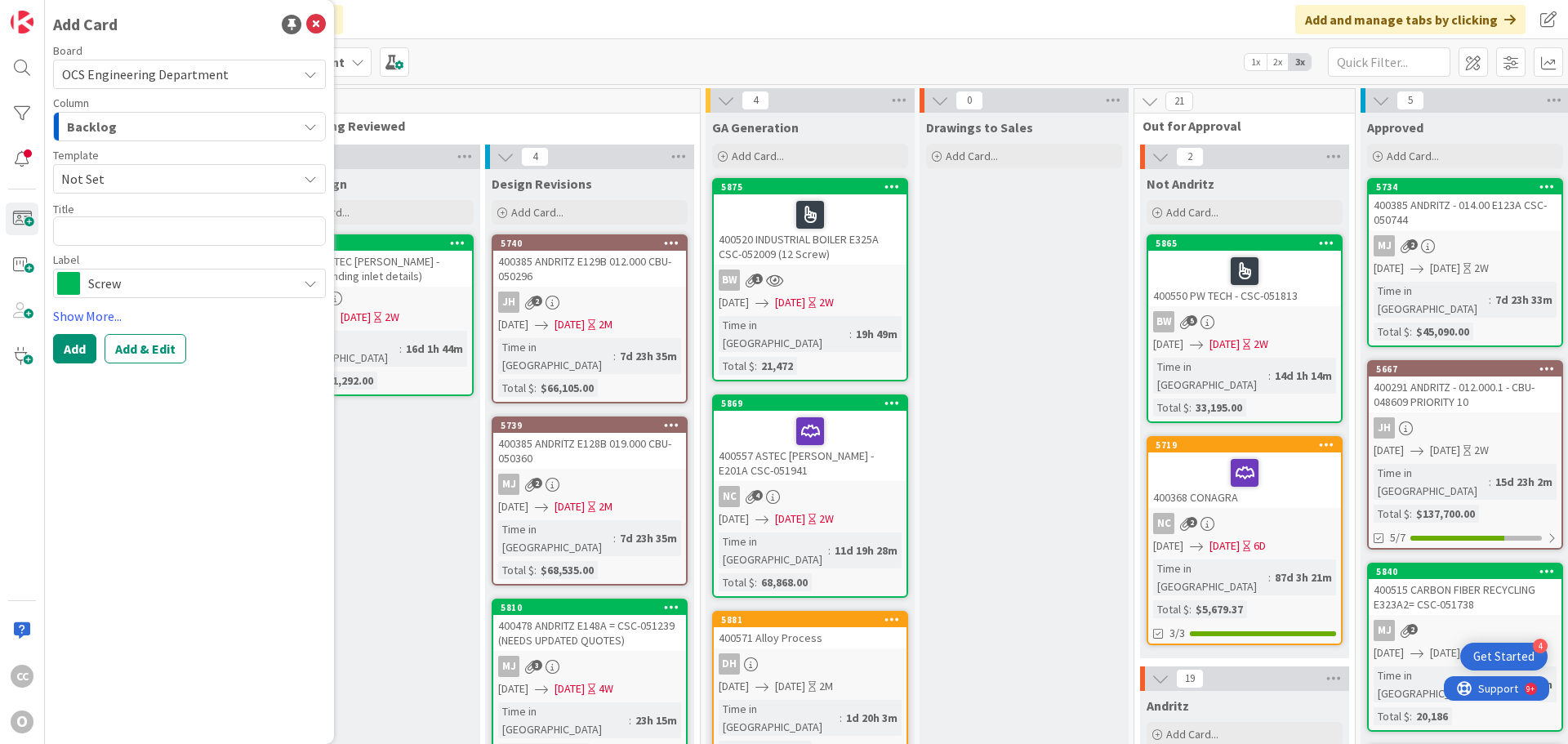
type textarea "x"
type textarea "4"
type textarea "x"
type textarea "40"
type textarea "x"
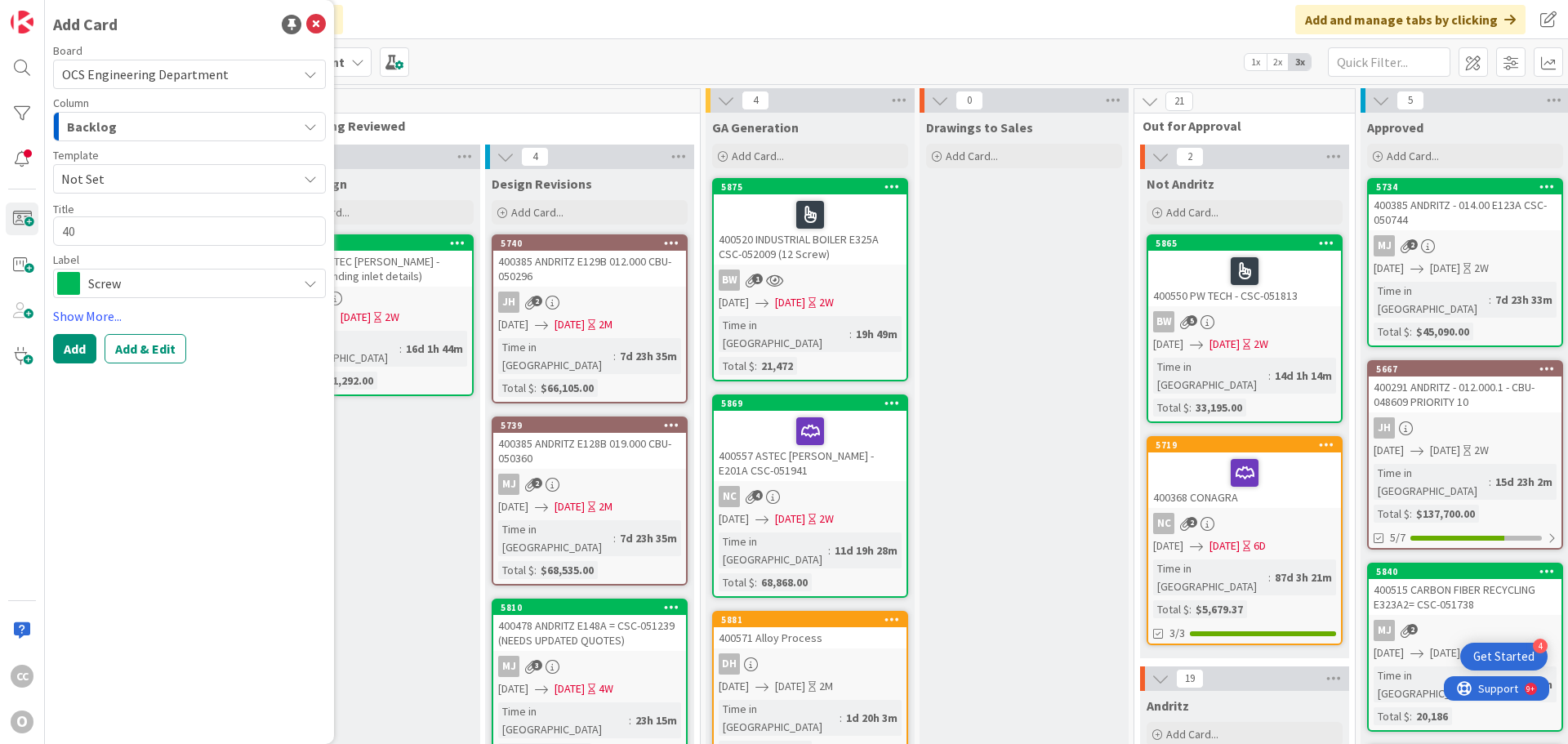
type textarea "400"
type textarea "x"
type textarea "4005"
type textarea "x"
type textarea "40058"
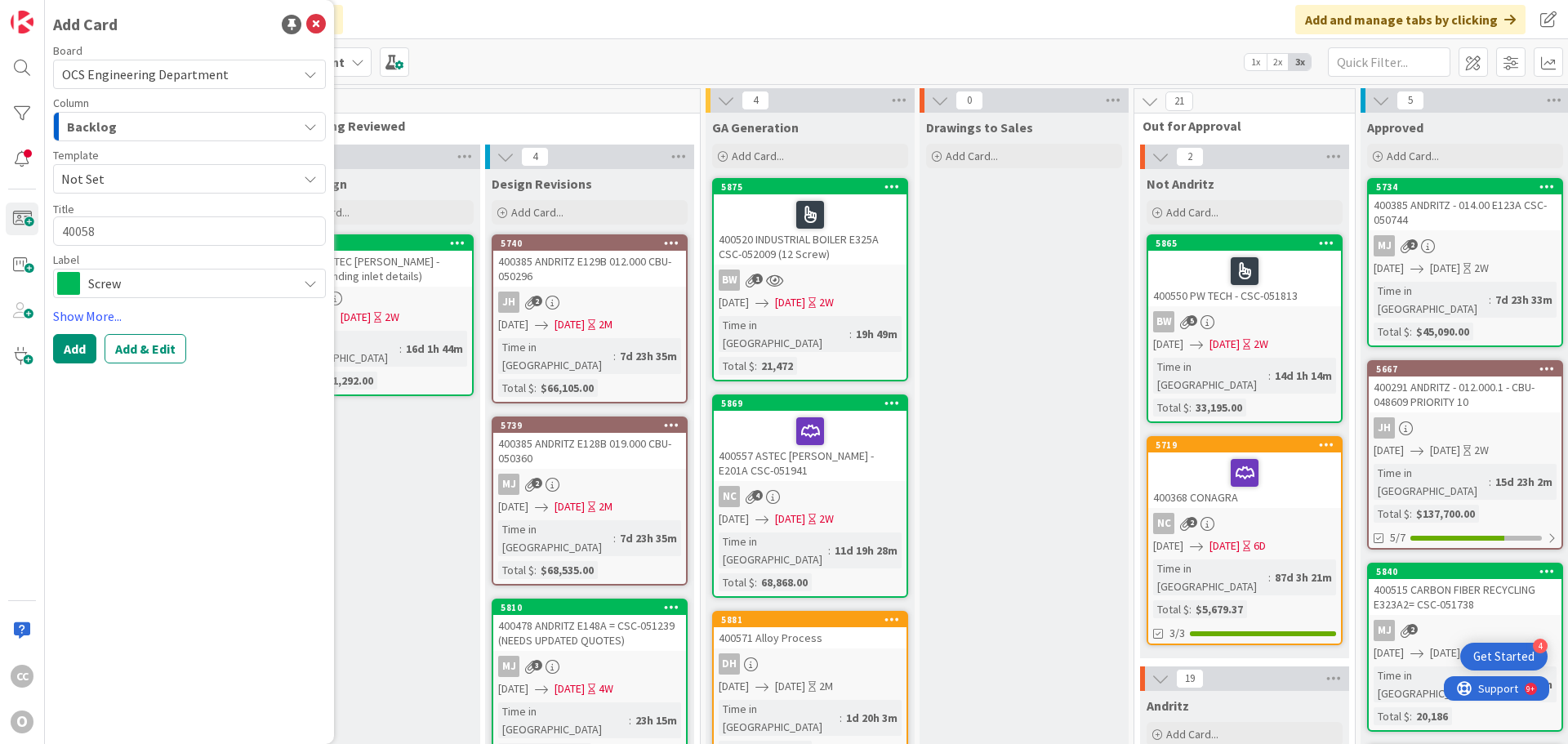
type textarea "x"
type textarea "400589"
type textarea "x"
type textarea "400589"
type textarea "x"
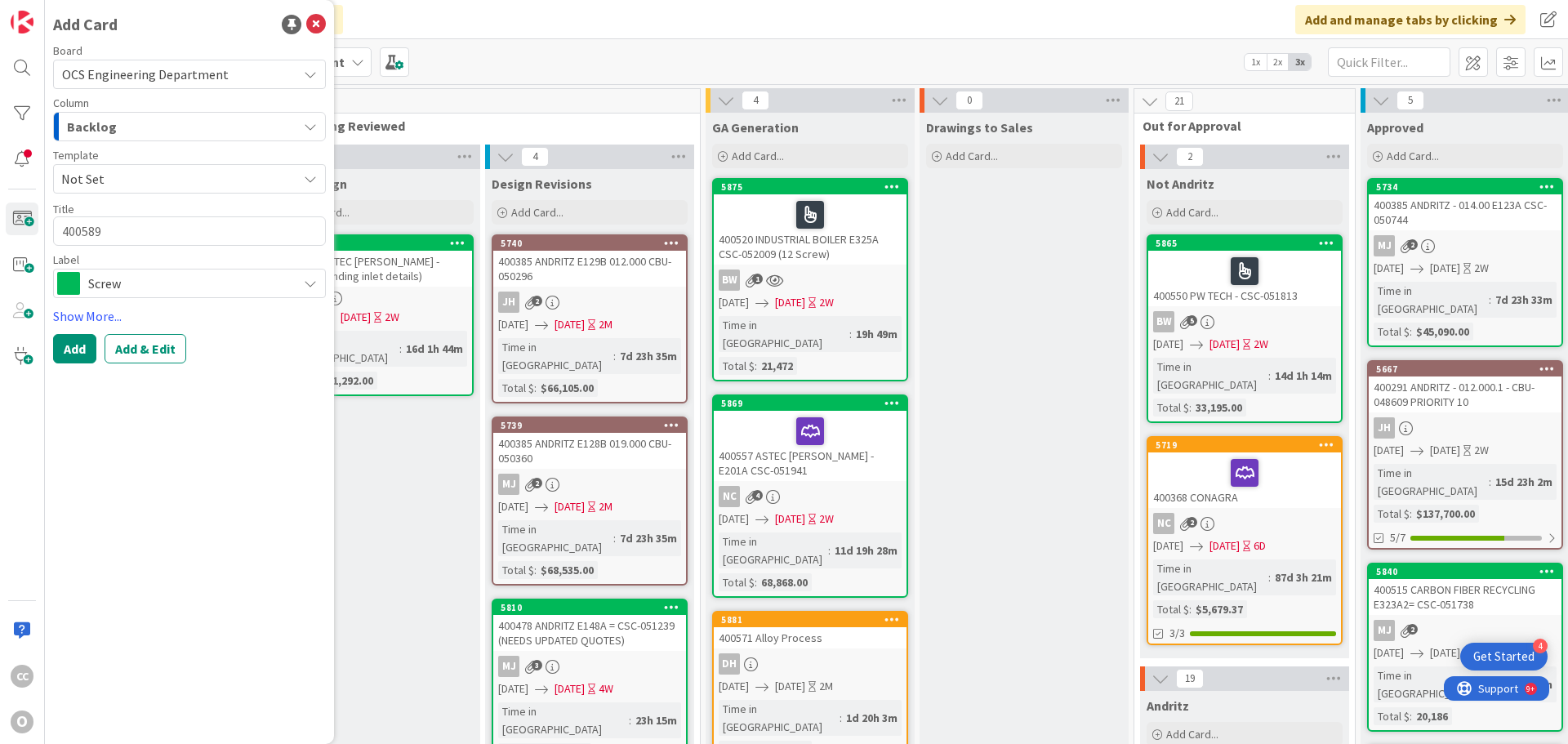
type textarea "400589 B"
type textarea "x"
type textarea "400589 BI"
type textarea "x"
type textarea "400589 BIN"
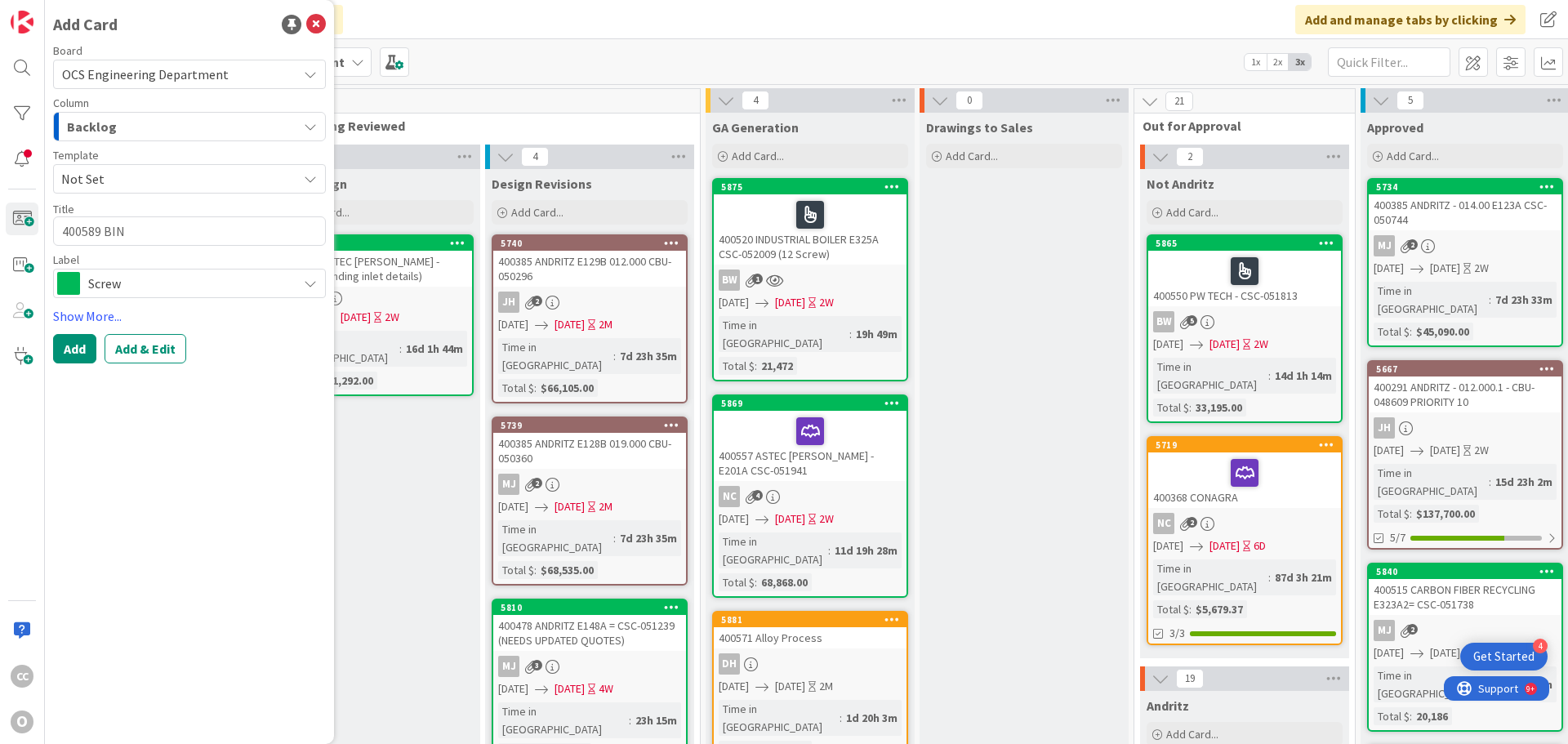
type textarea "x"
type textarea "400589 BINK"
type textarea "x"
type textarea "400589 BINKL"
type textarea "x"
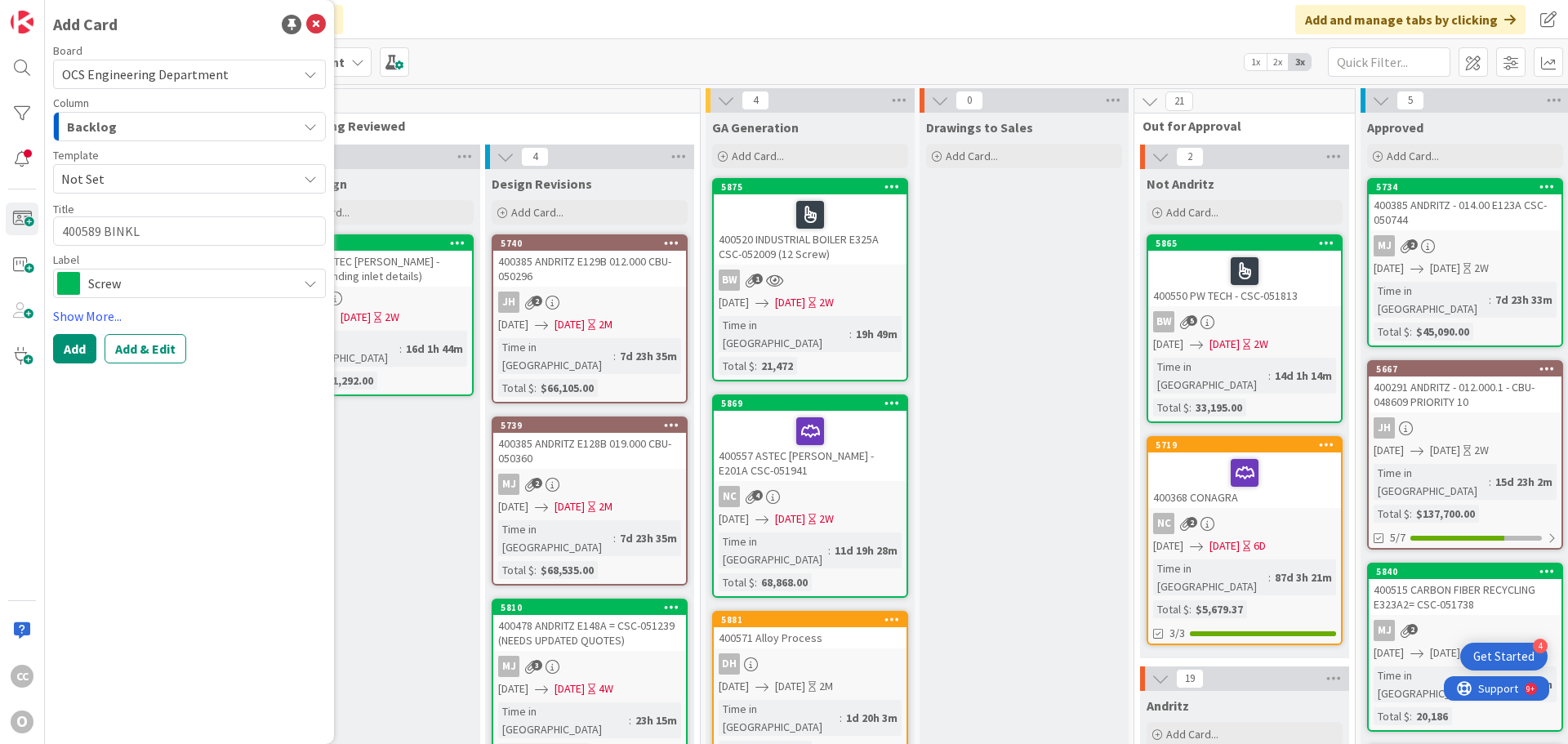
type textarea "400589 BINK"
type textarea "x"
type textarea "400589 BINKE"
type textarea "x"
type textarea "400589 BINKEL"
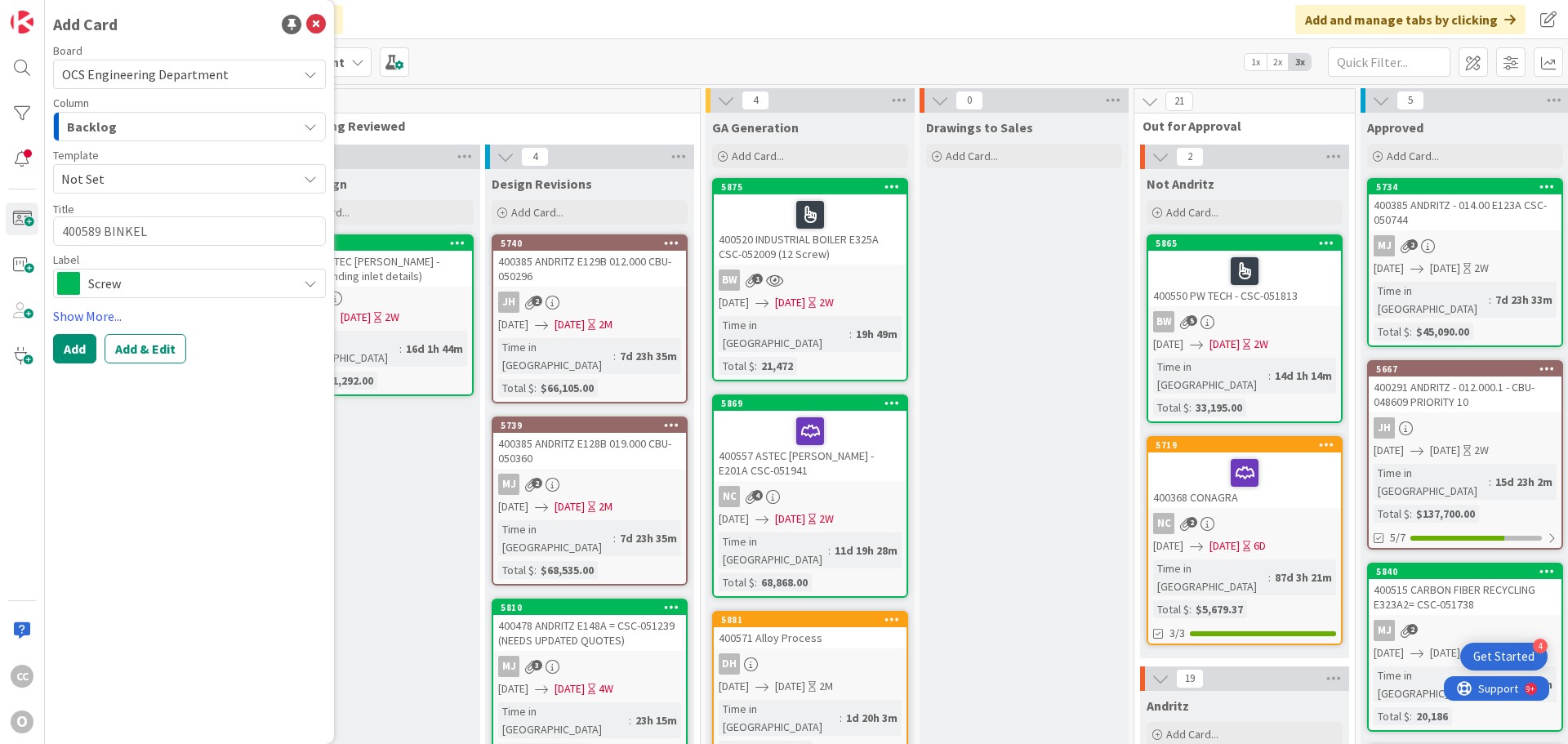
type textarea "x"
type textarea "400589 BINKELM"
type textarea "x"
type textarea "400589 BINKELMA"
type textarea "x"
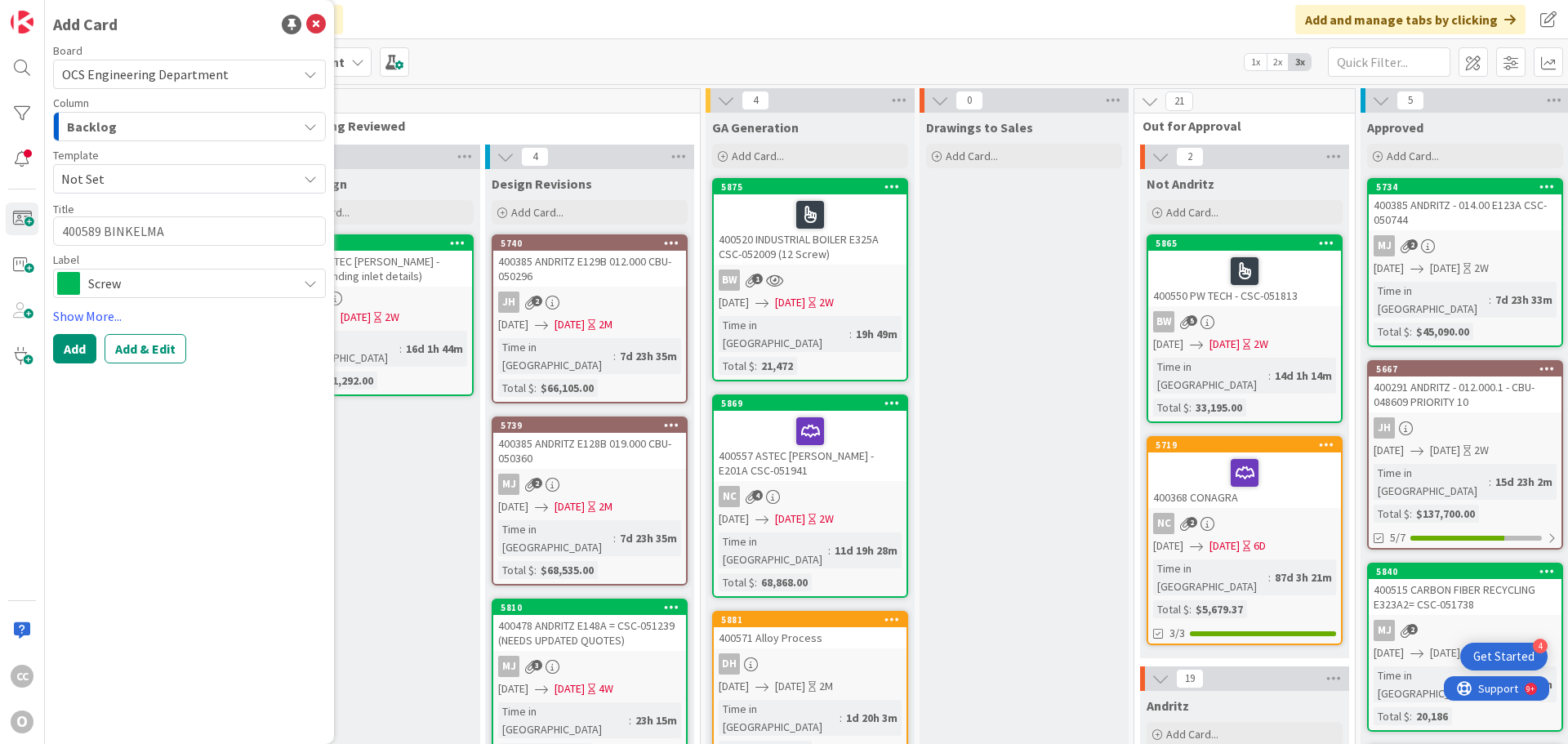
type textarea "400589 BINKELMAN"
type textarea "x"
type textarea "400589 BINKELMAN"
type textarea "x"
type textarea "400589 BINKELMAN E"
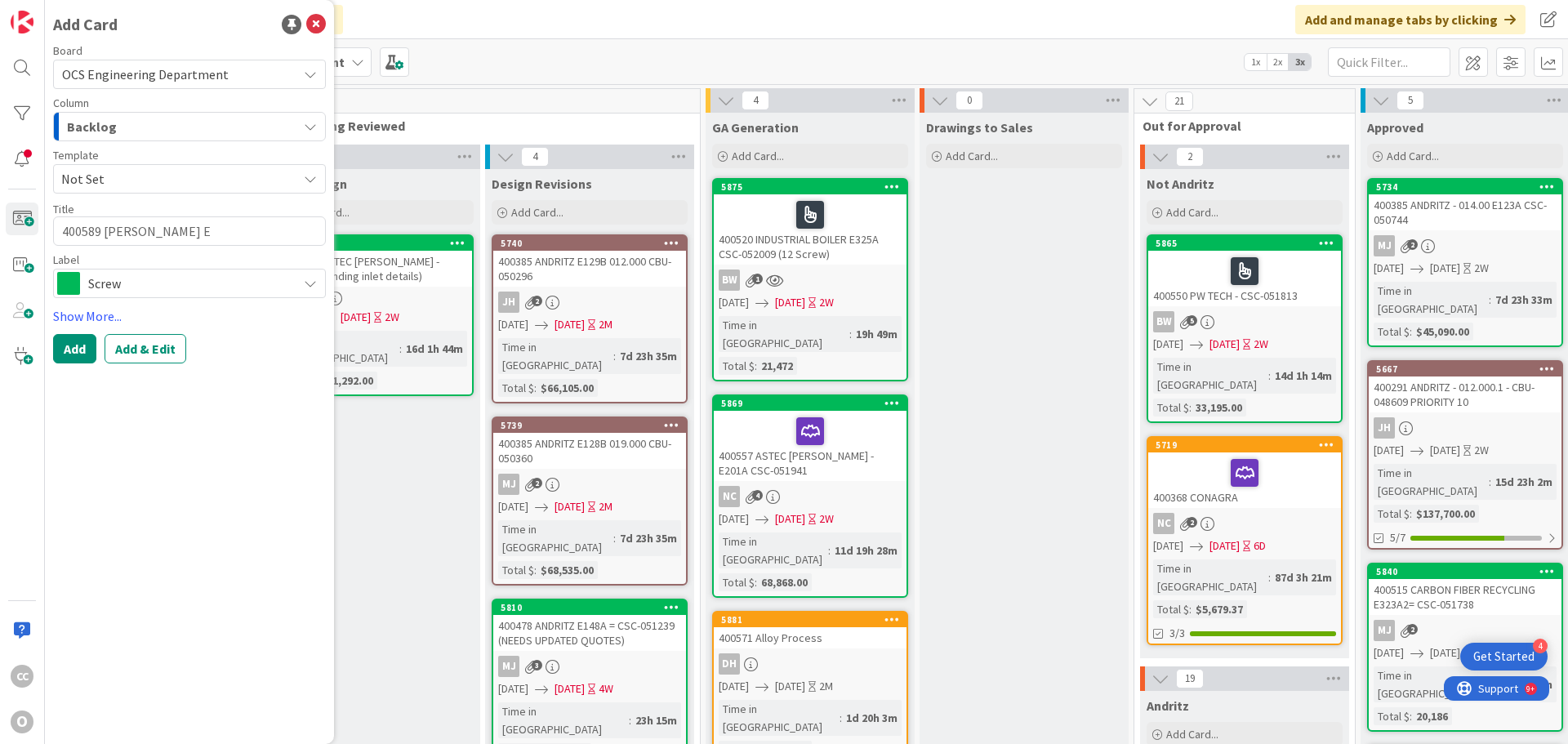
type textarea "x"
type textarea "400589 BINKELMAN E3"
type textarea "x"
type textarea "400589 BINKELMAN E33"
type textarea "x"
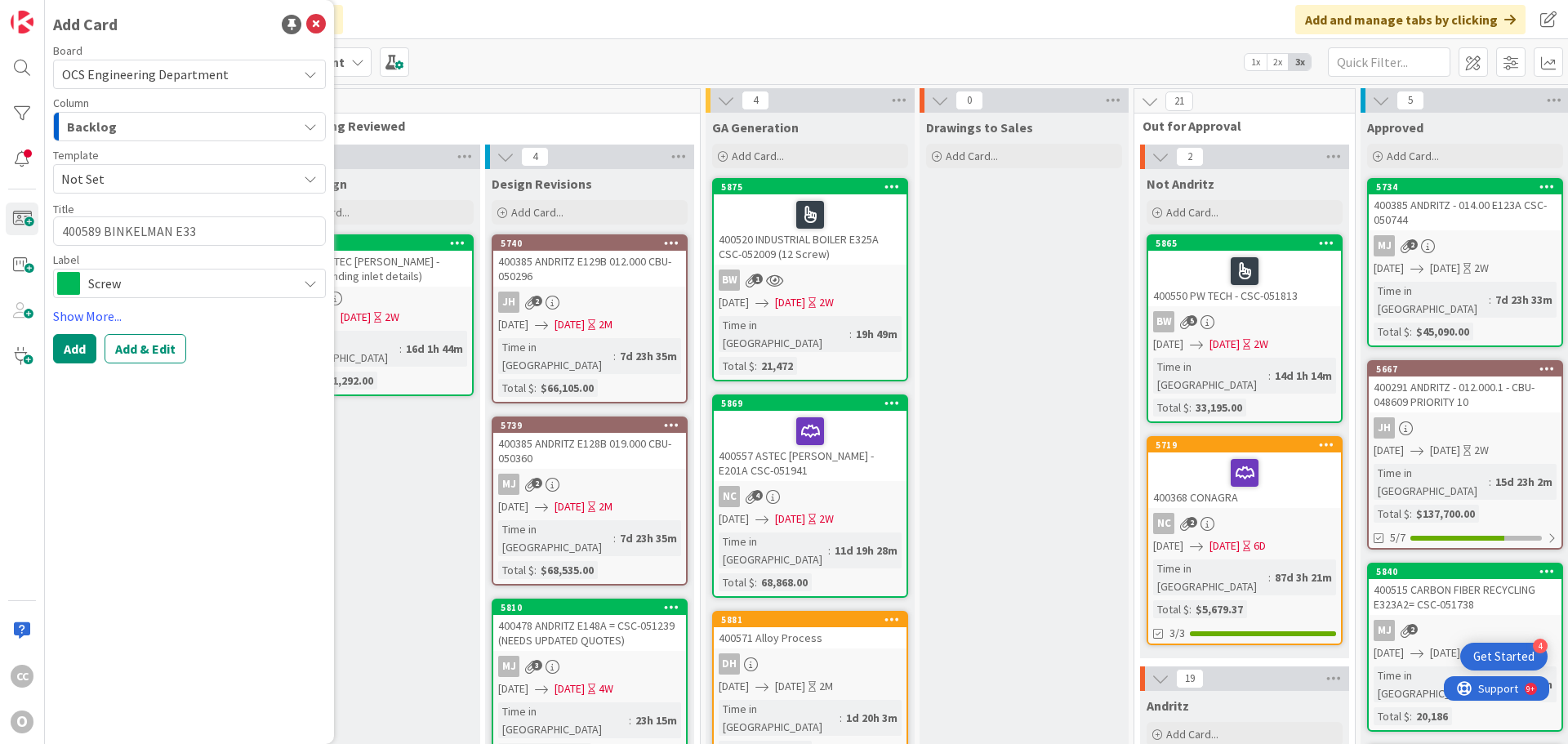
type textarea "400589 BINKELMAN E333"
type textarea "x"
type textarea "400589 BINKELMAN E333D"
click at [137, 296] on div "Screw" at bounding box center [189, 284] width 273 height 30
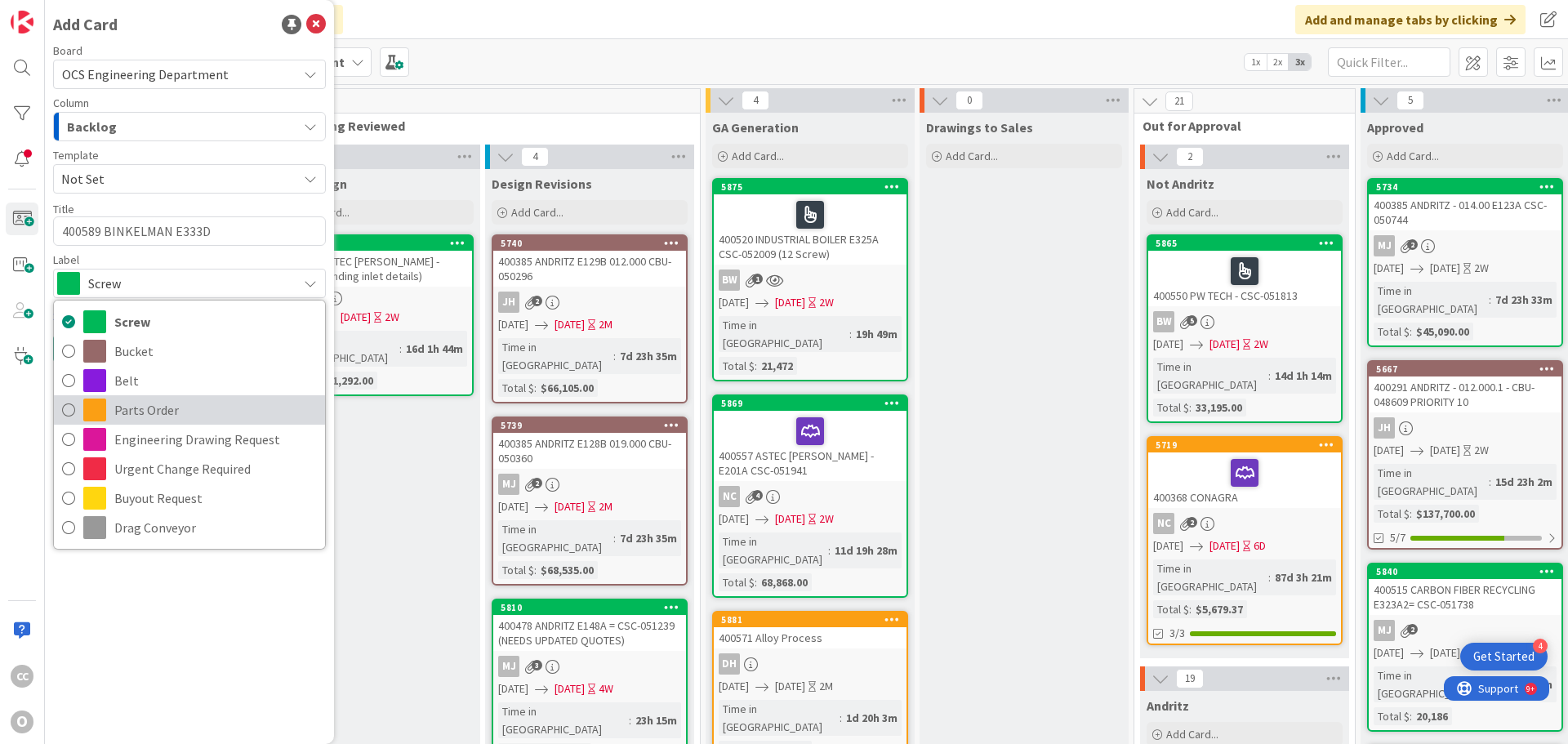
click at [147, 401] on span "Parts Order" at bounding box center [215, 409] width 203 height 24
type textarea "x"
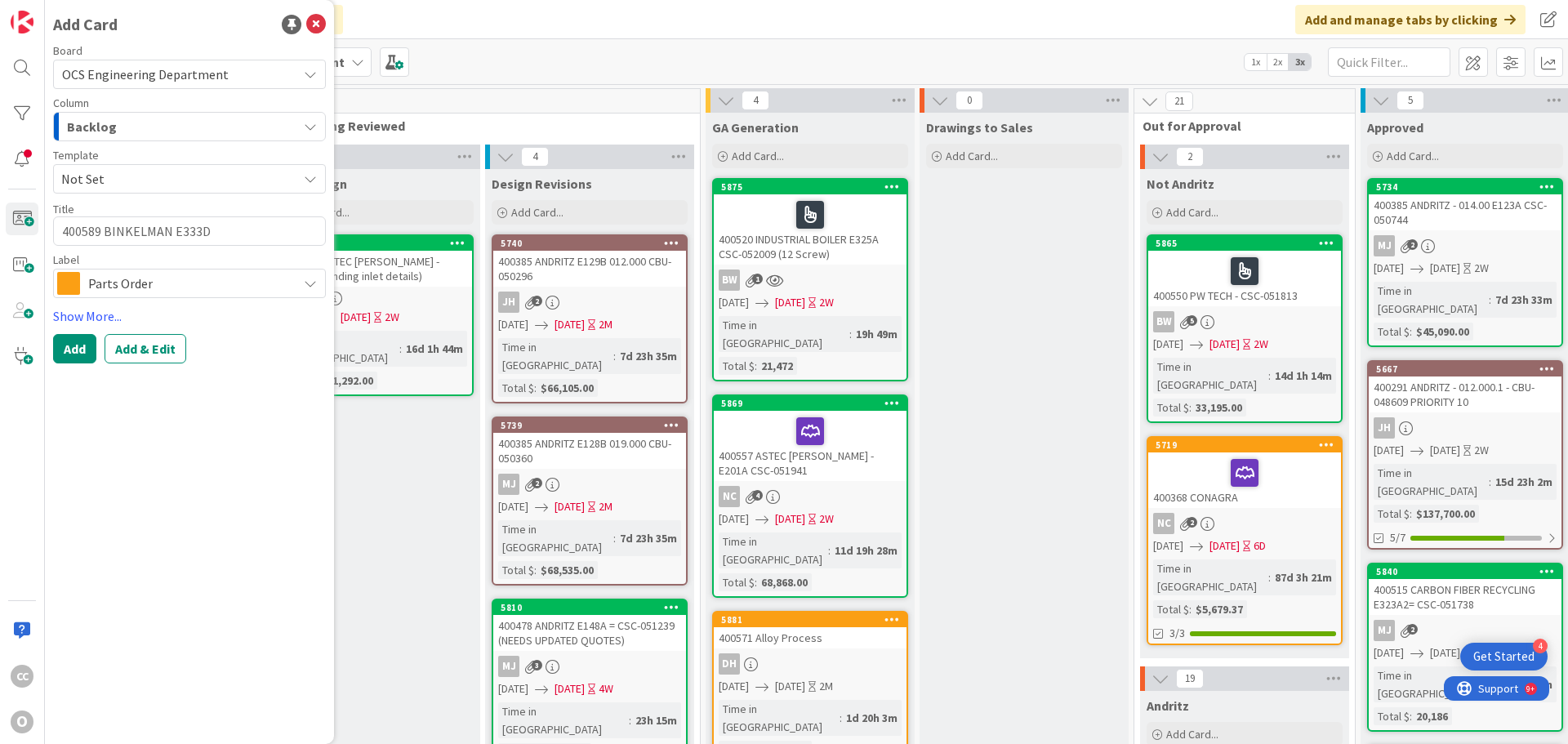
click at [145, 367] on div "Add Card Board OCS Engineering Department Column Backlog Template Not Set Title…" at bounding box center [189, 372] width 289 height 744
click at [150, 353] on button "Add & Edit" at bounding box center [145, 349] width 82 height 30
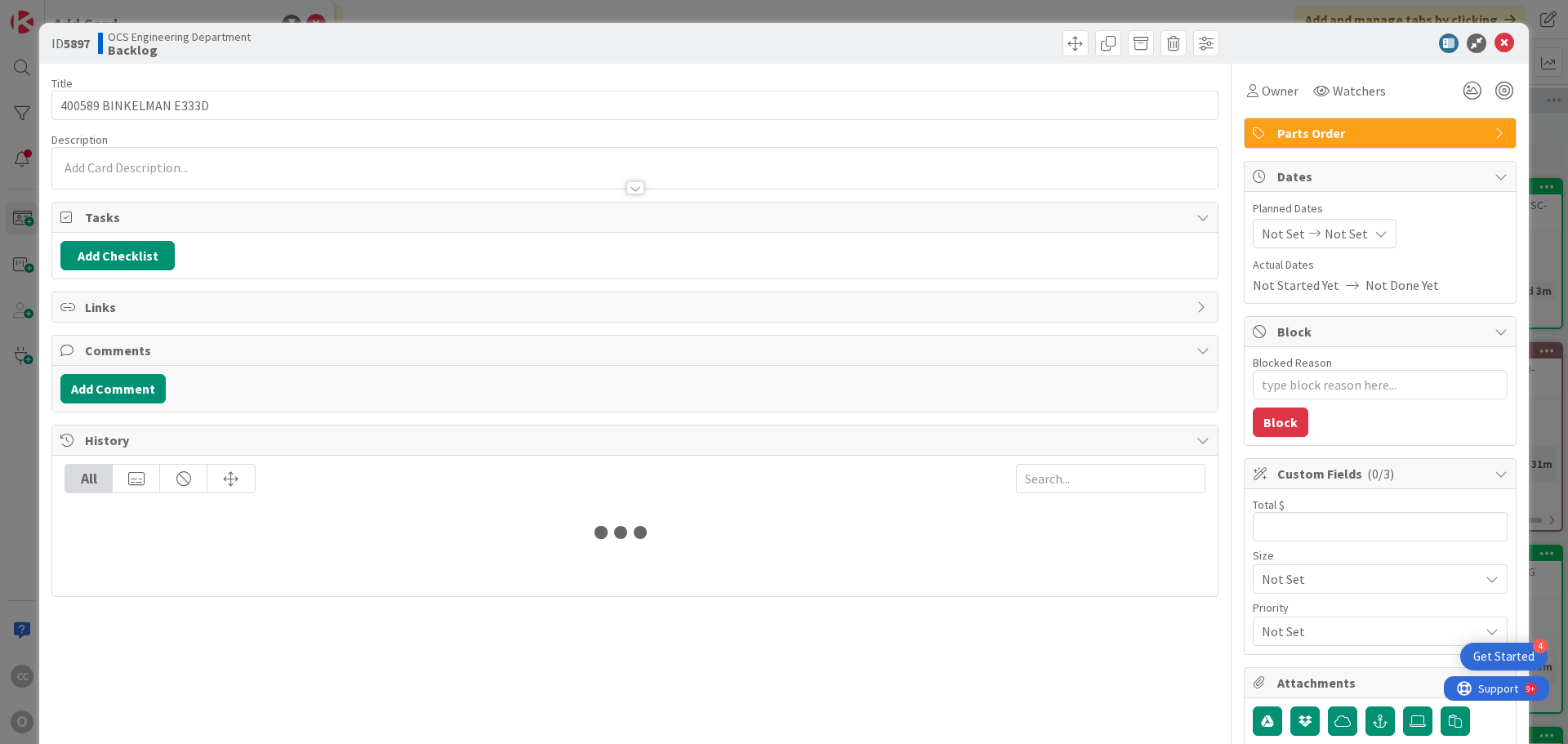
type textarea "x"
click at [1157, 236] on span "Not Set" at bounding box center [1283, 234] width 43 height 19
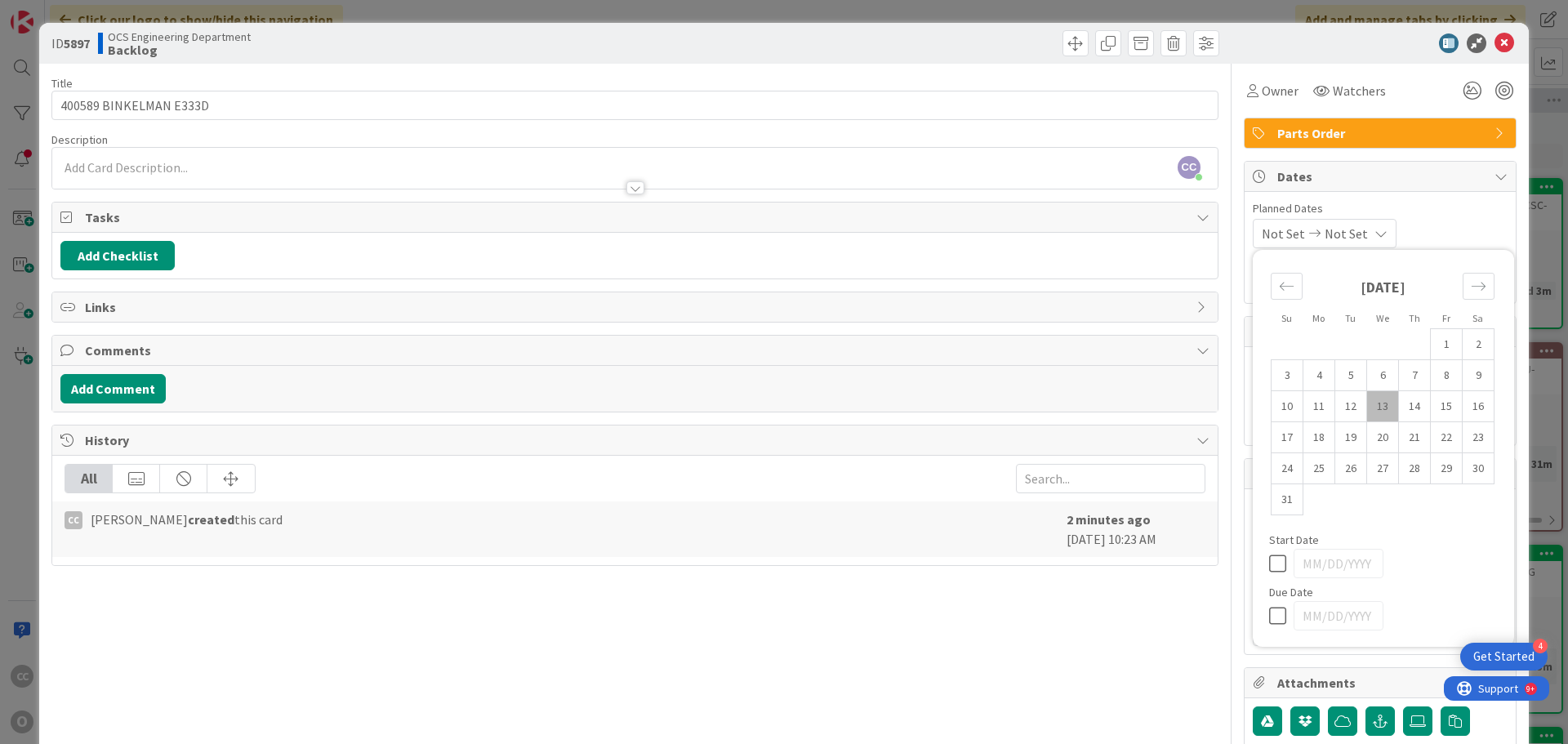
click at [1157, 405] on td "13" at bounding box center [1382, 407] width 32 height 31
type input "08/13/2025"
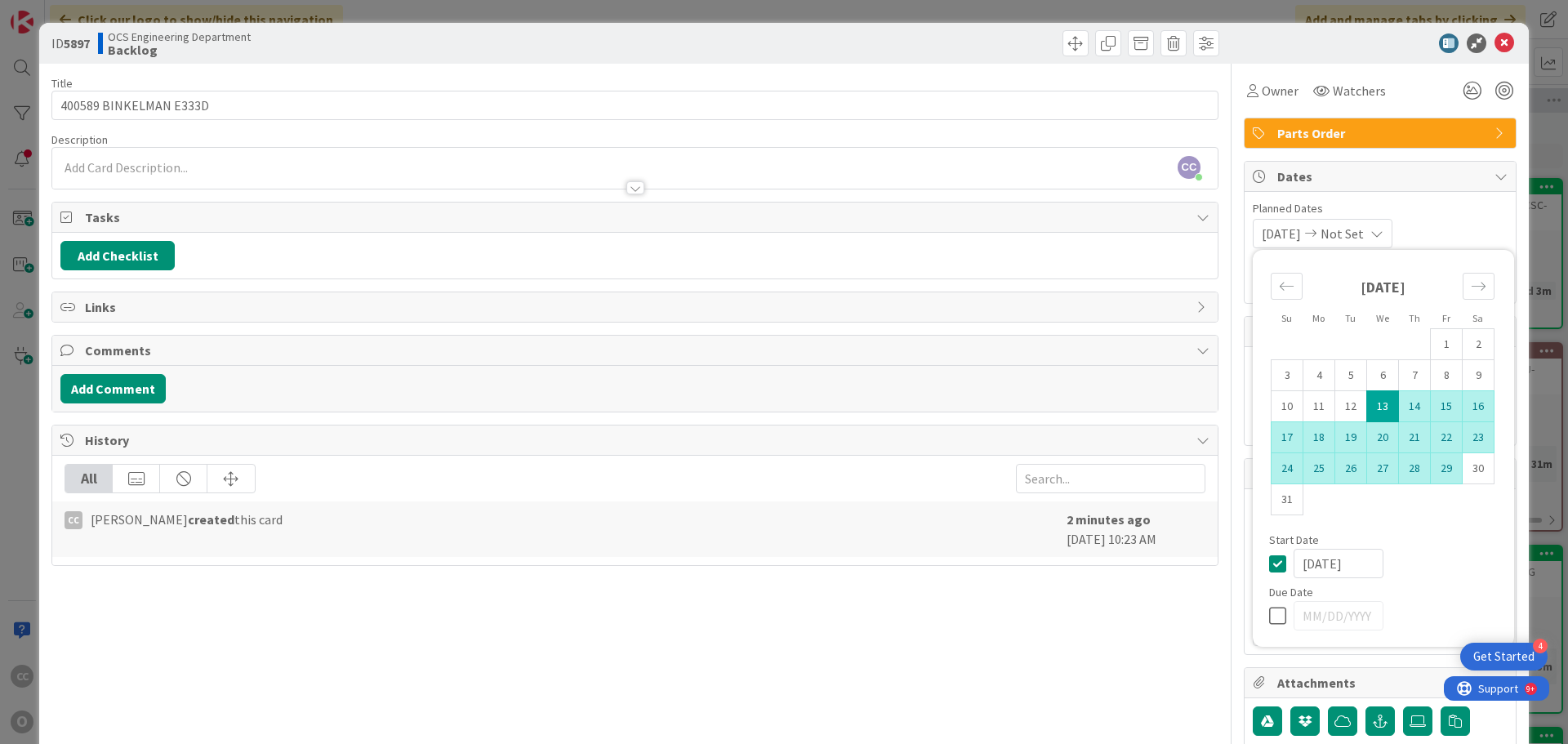
type textarea "x"
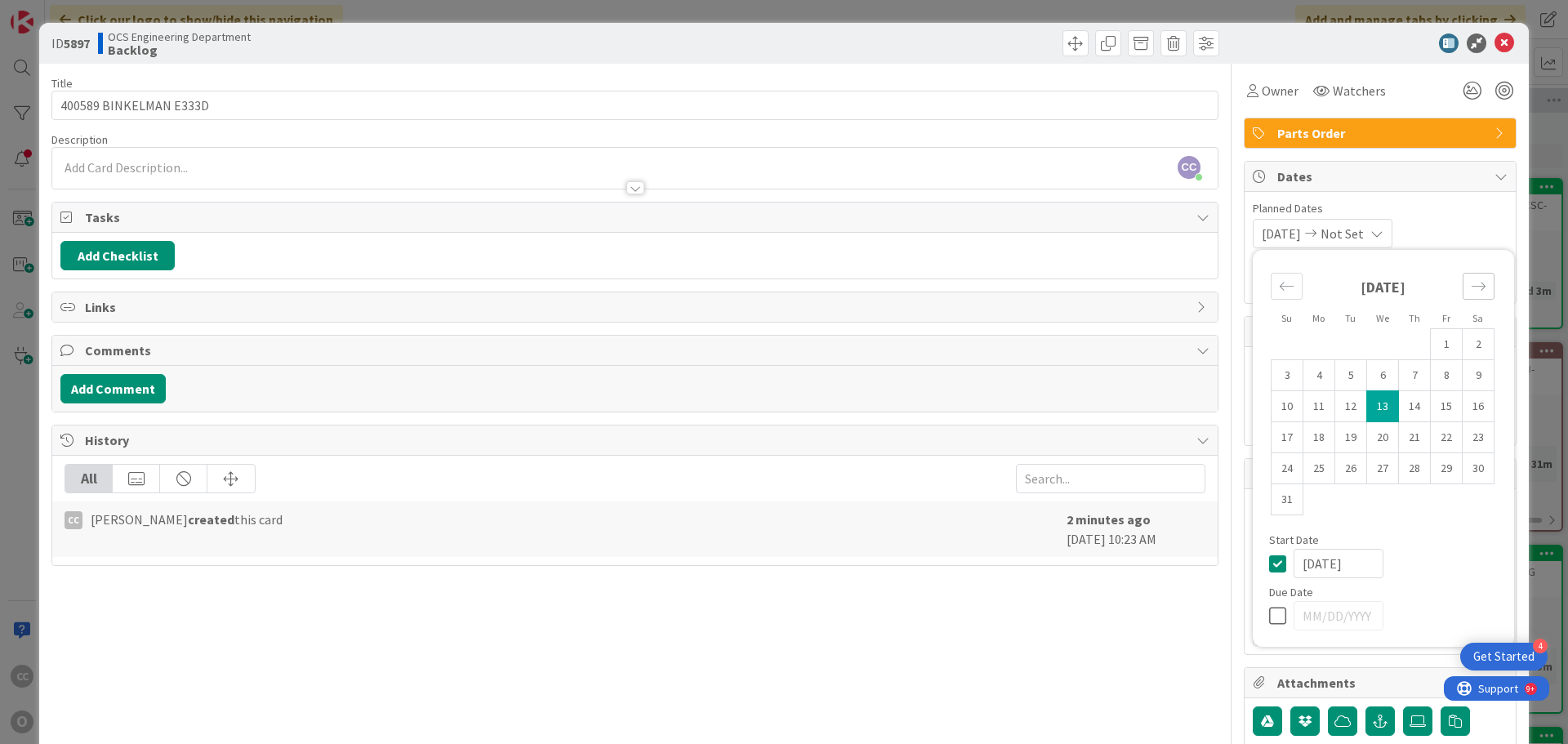
click at [1157, 299] on div "Move forward to switch to the next month." at bounding box center [1479, 286] width 32 height 27
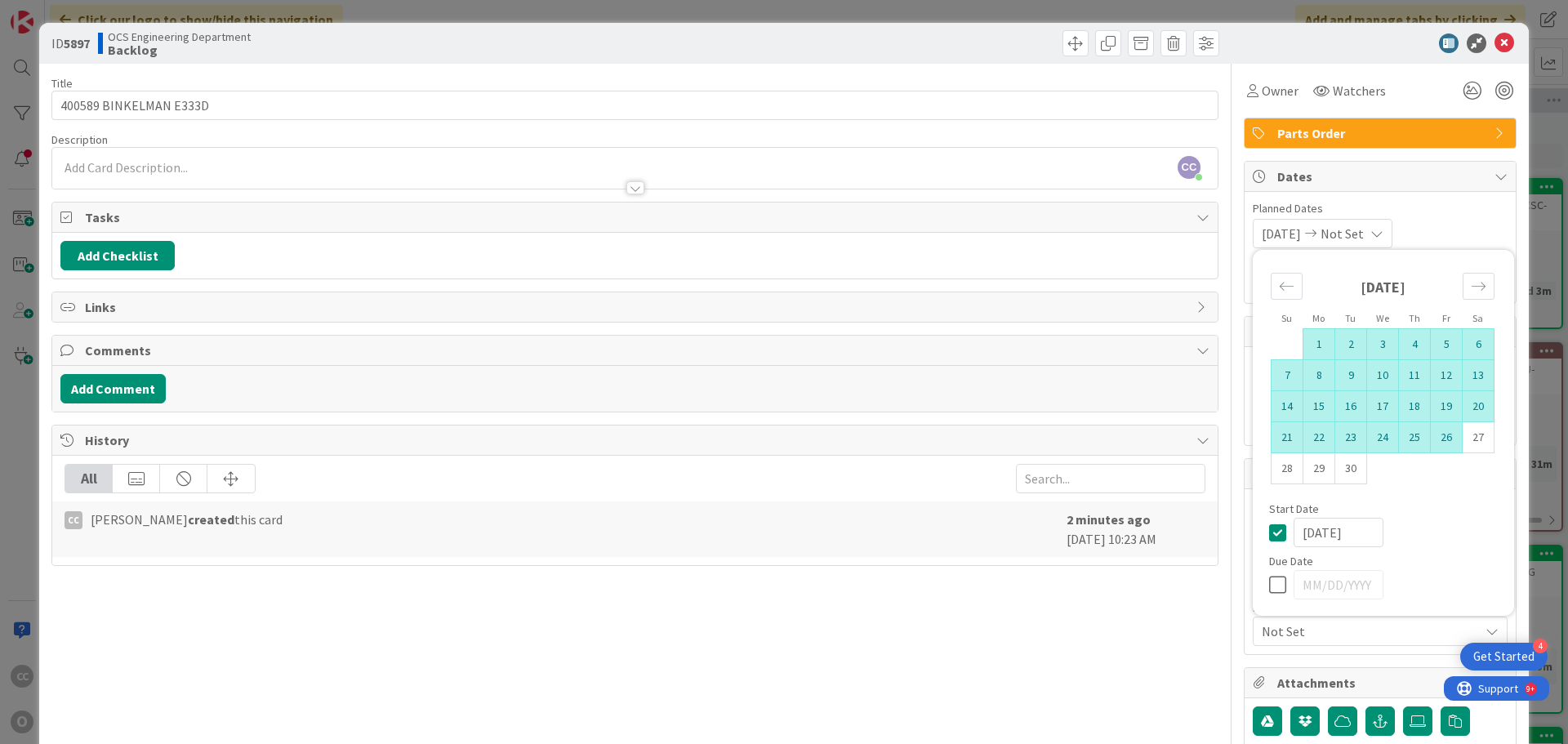
click at [1157, 443] on td "26" at bounding box center [1447, 437] width 32 height 31
type input "09/26/2025"
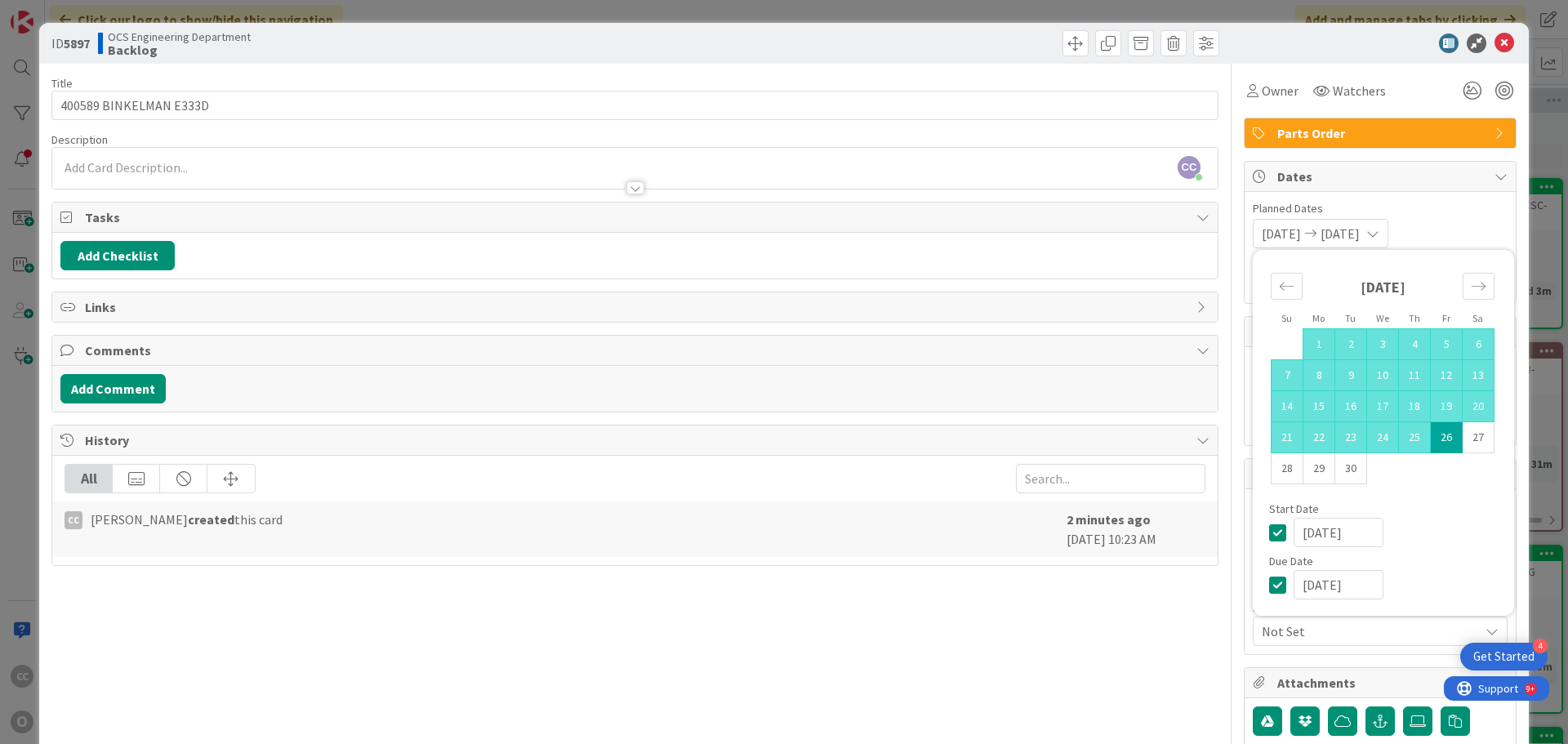
type textarea "x"
click at [1157, 222] on div "08/13/2025 09/26/2025 Su Mo Tu We Th Fr Sa August 2025 1 2 3 4 5 6 7 8 9 10 11 …" at bounding box center [1380, 234] width 255 height 30
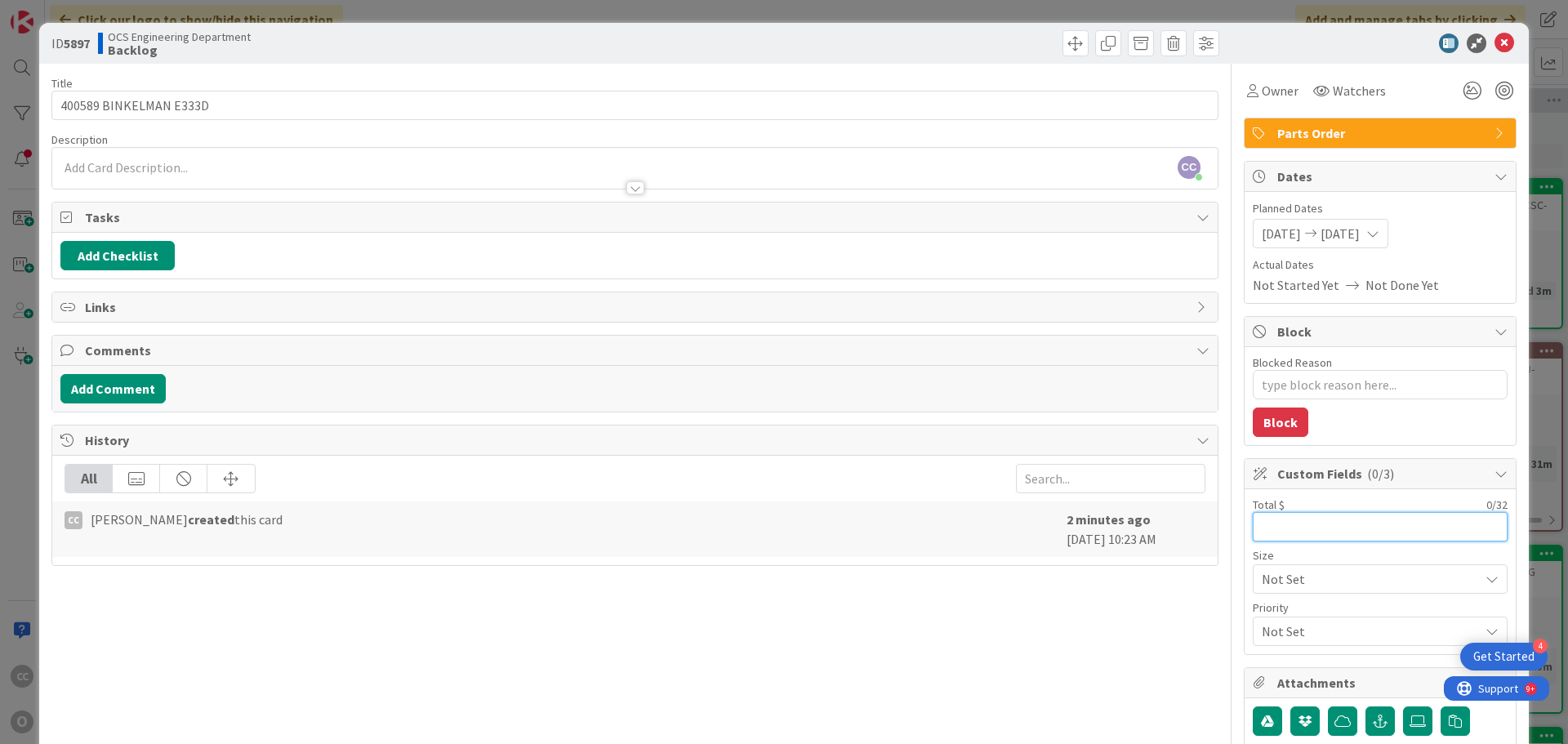
click at [1157, 530] on input "text" at bounding box center [1380, 527] width 255 height 30
type input "12,"
type textarea "x"
click at [1157, 530] on input "12," at bounding box center [1380, 527] width 255 height 30
type input "12,267"
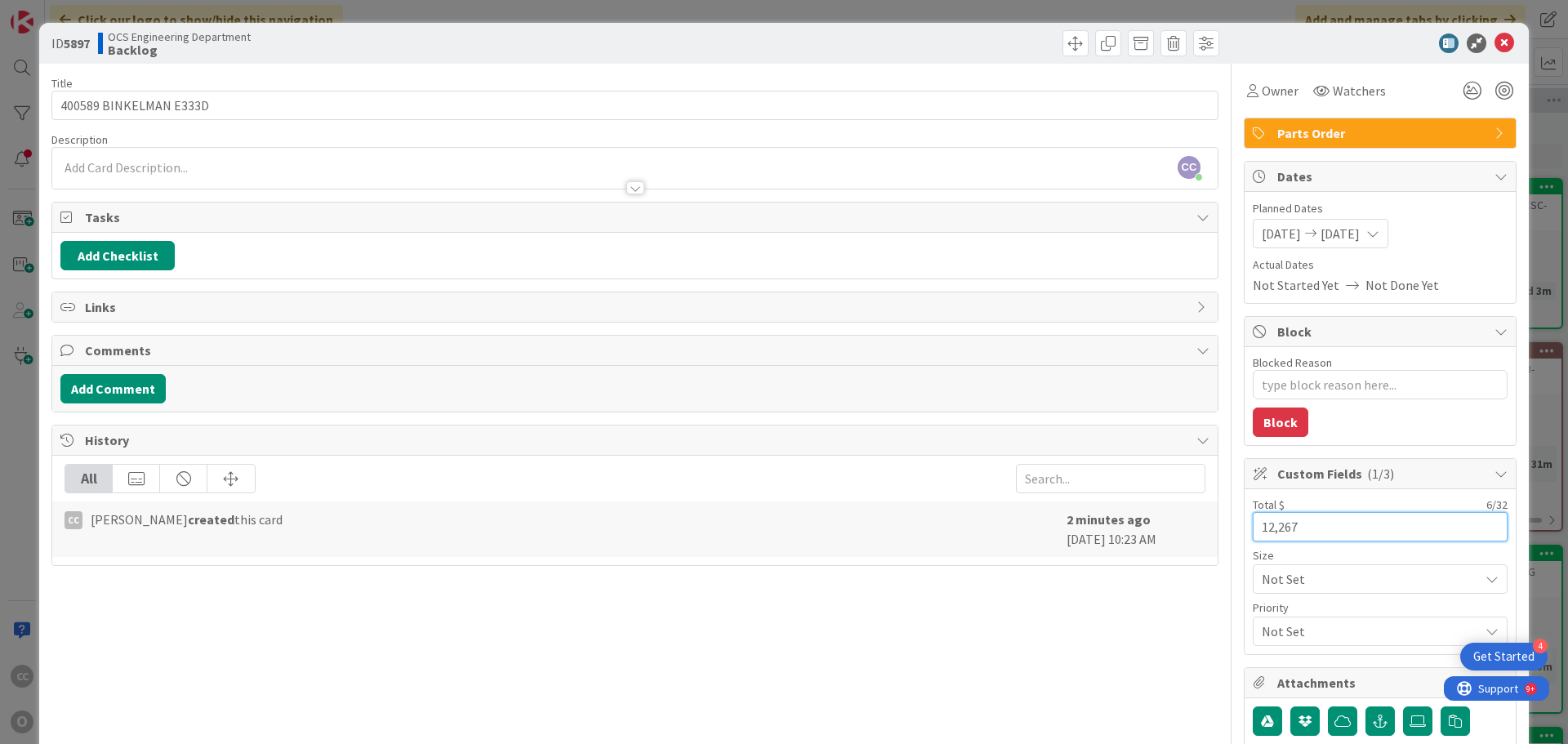
type textarea "x"
type input "12,267"
click at [1157, 649] on label at bounding box center [1418, 721] width 30 height 30
click at [1157, 649] on input "file" at bounding box center [1404, 707] width 0 height 0
click at [1157, 649] on icon at bounding box center [1418, 721] width 16 height 13
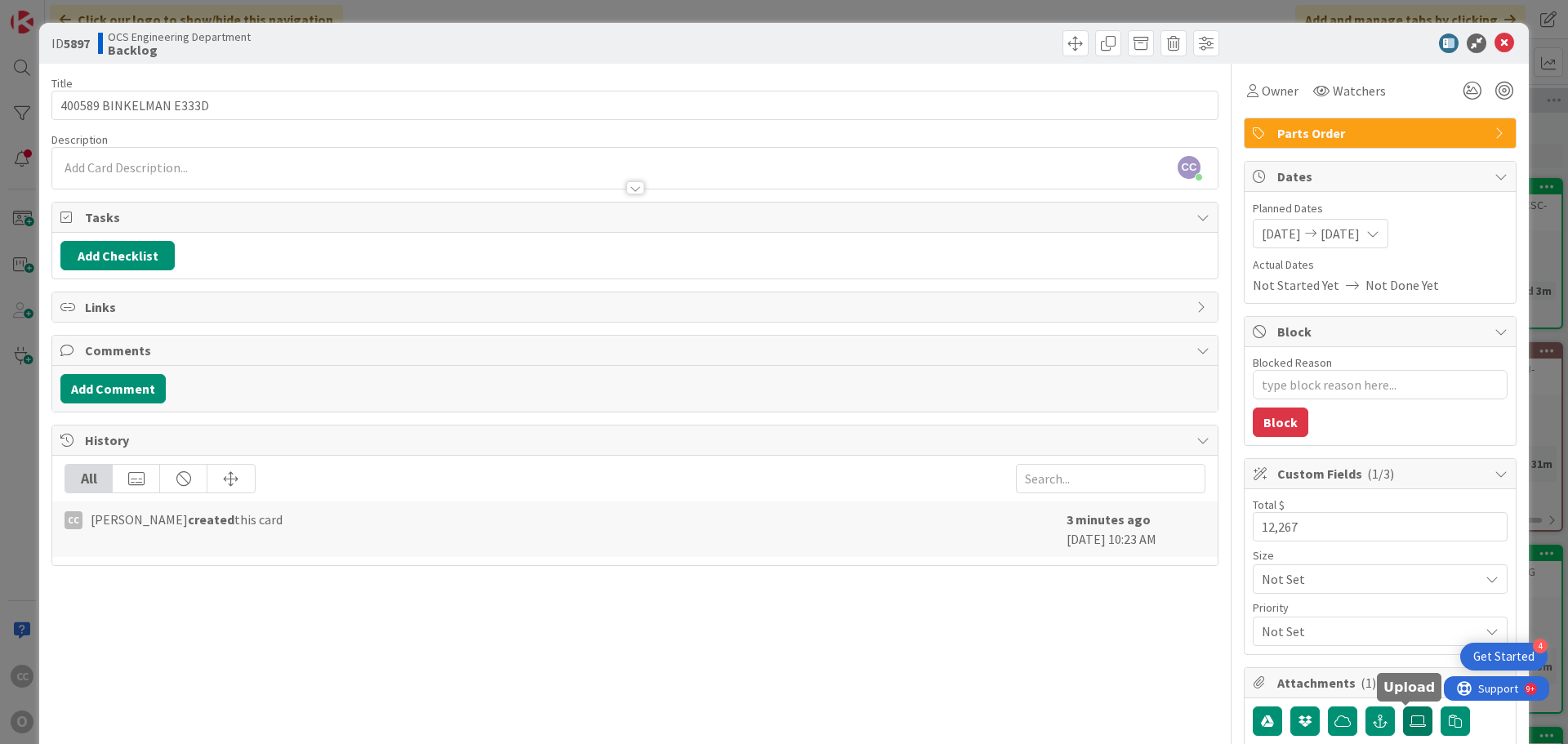
click at [1157, 649] on input "file" at bounding box center [1404, 707] width 0 height 0
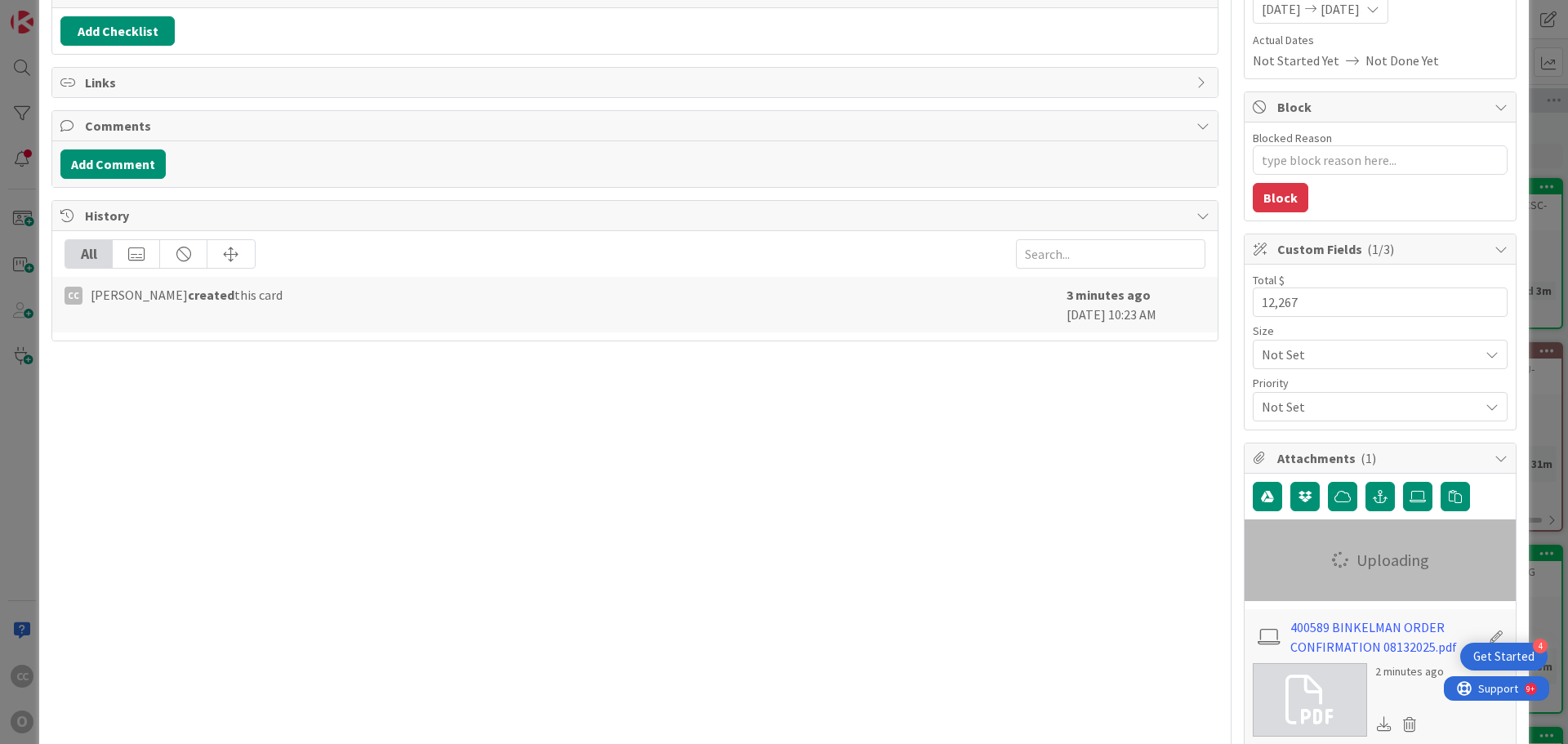
type textarea "x"
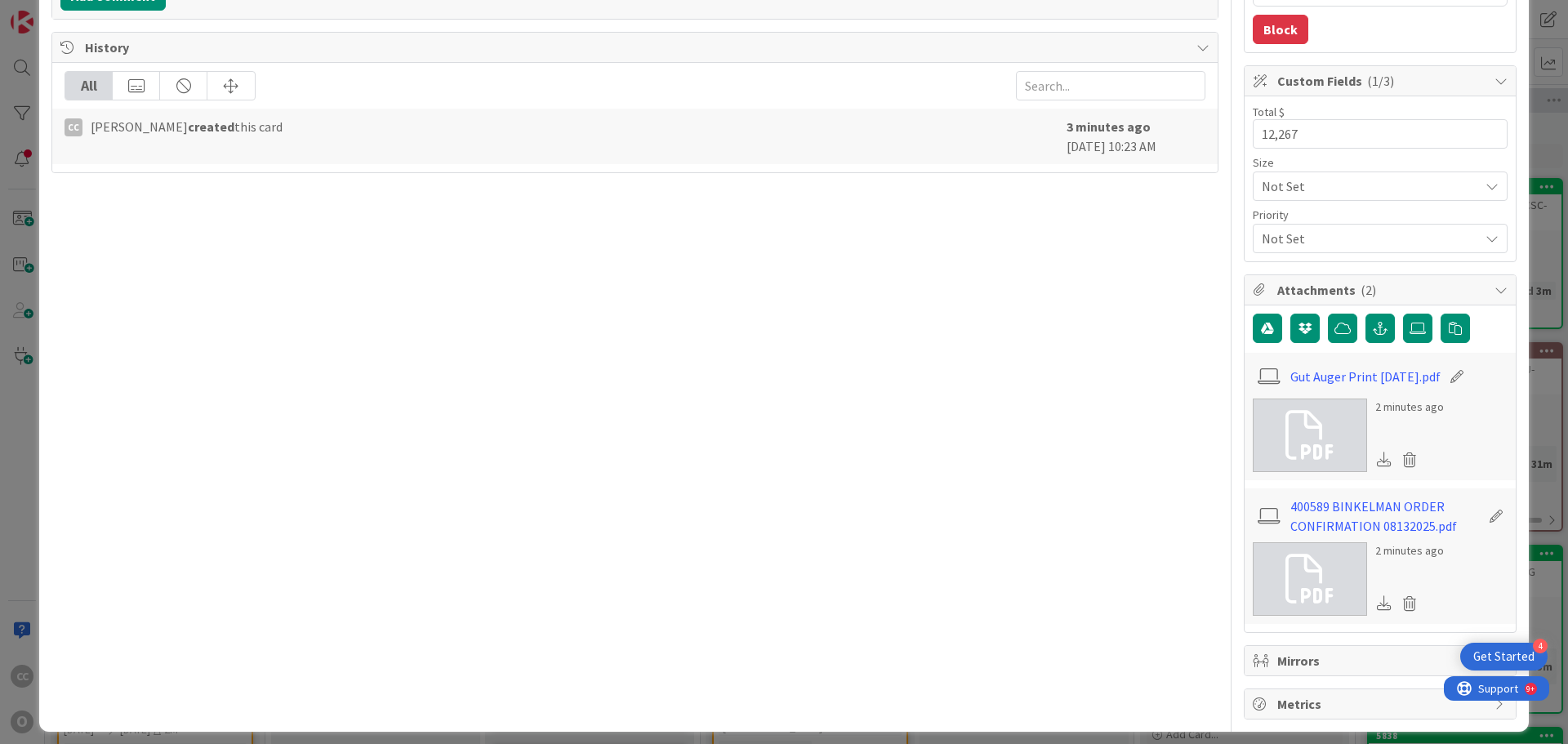
scroll to position [404, 0]
